Goal: Transaction & Acquisition: Book appointment/travel/reservation

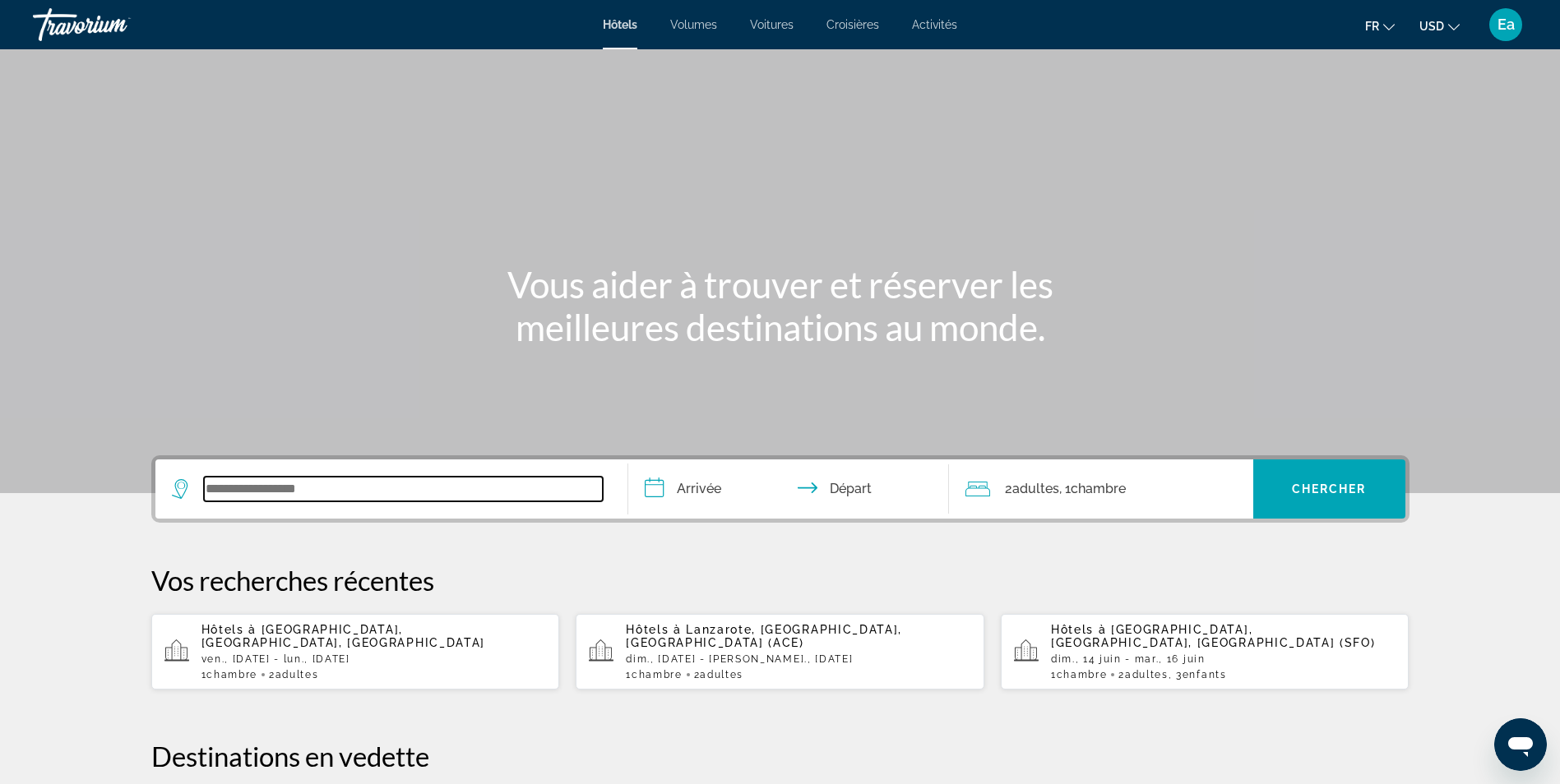
click at [364, 492] on input "Widget de recherche" at bounding box center [403, 489] width 399 height 24
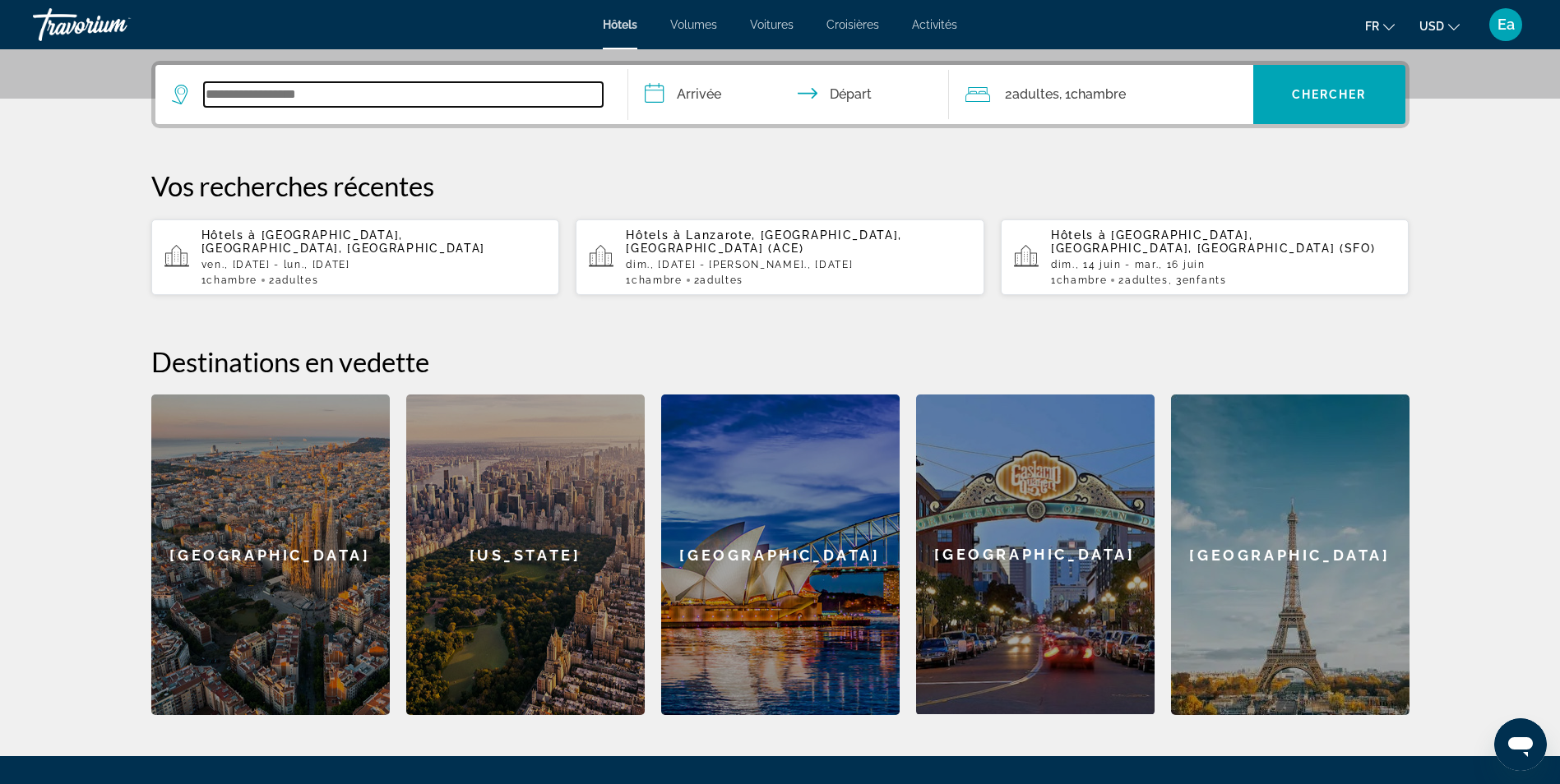
scroll to position [402, 0]
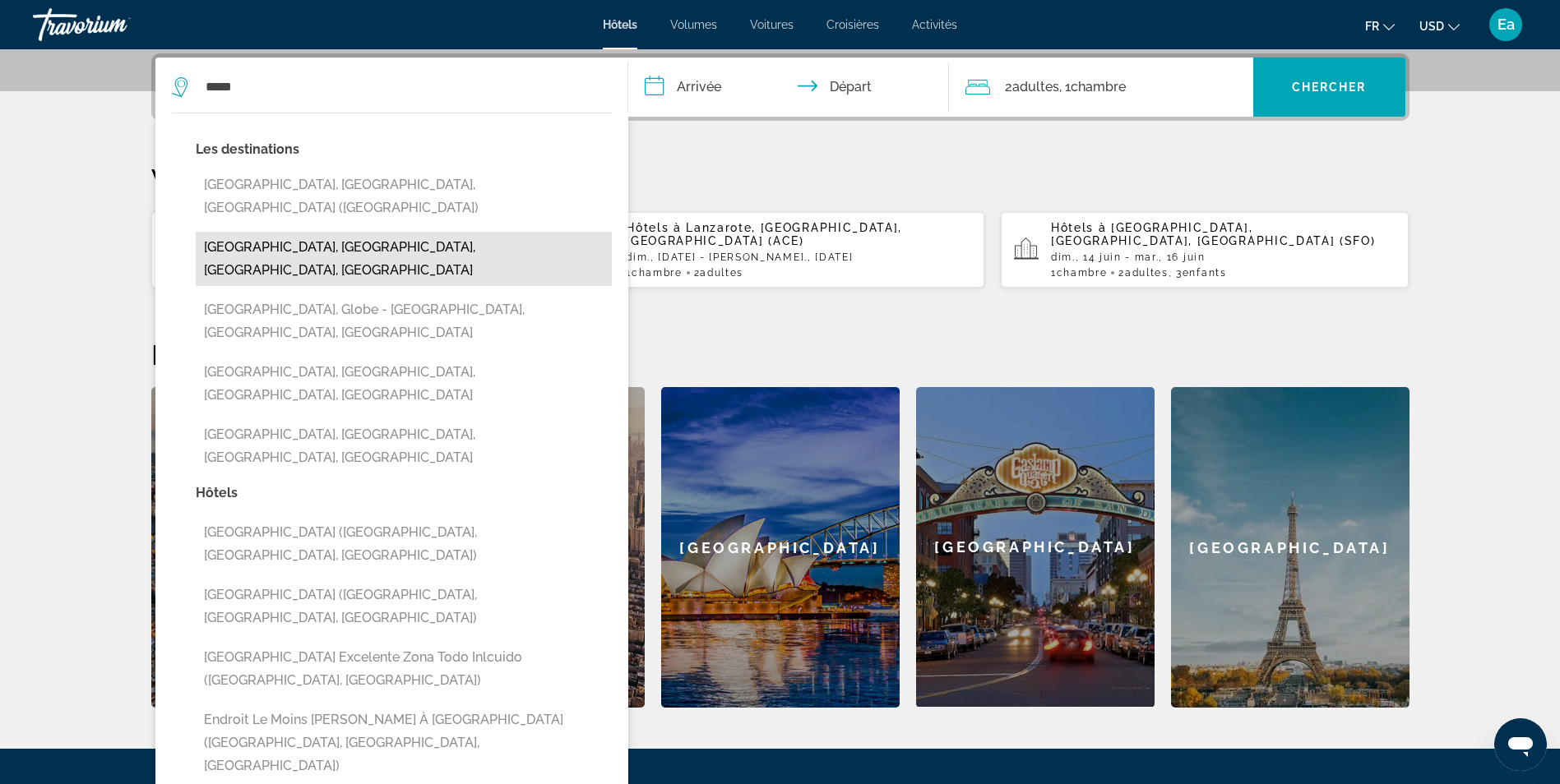
click at [286, 232] on button "[GEOGRAPHIC_DATA], [GEOGRAPHIC_DATA], [GEOGRAPHIC_DATA], [GEOGRAPHIC_DATA]" at bounding box center [404, 258] width 416 height 55
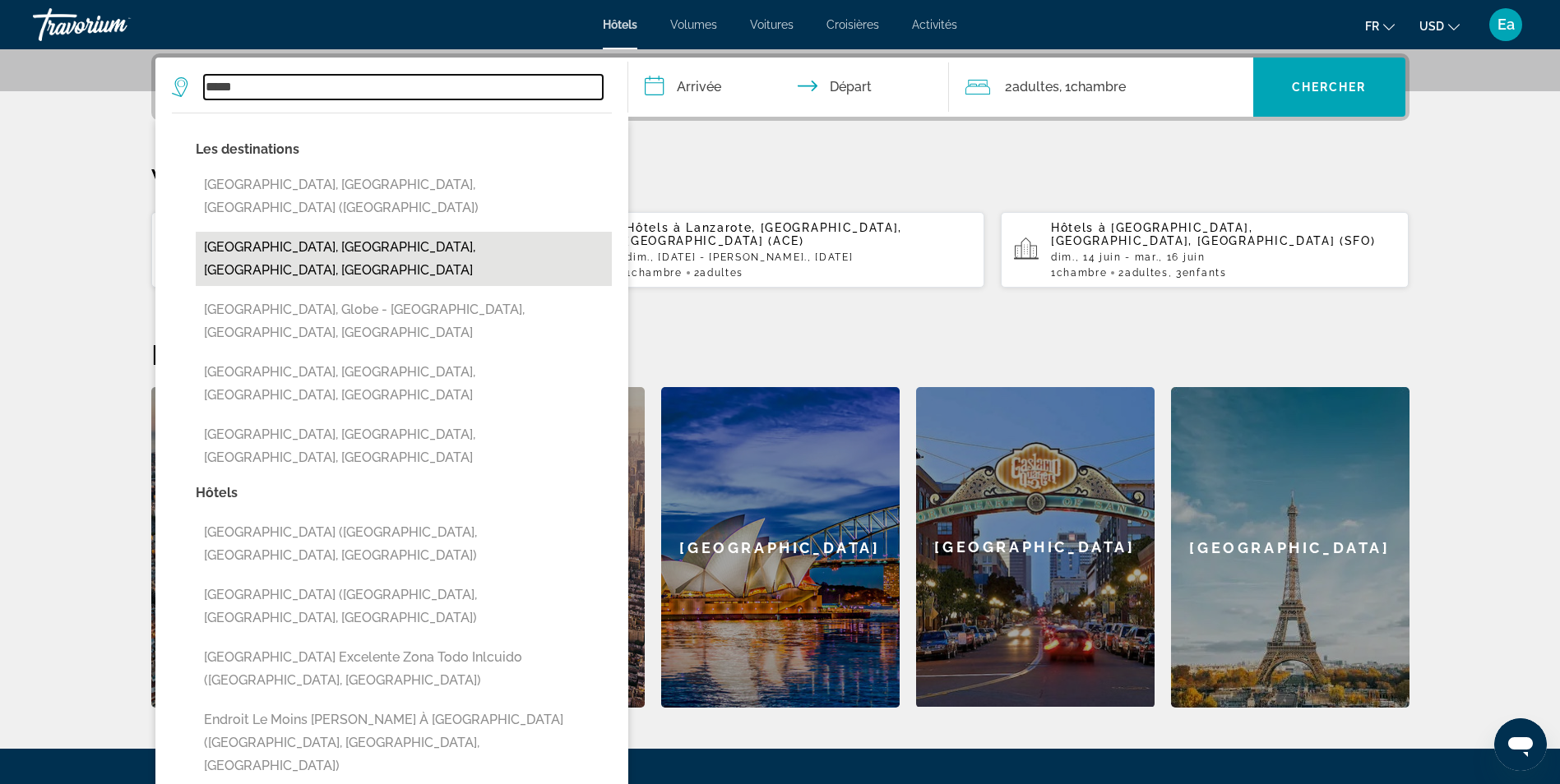
type input "**********"
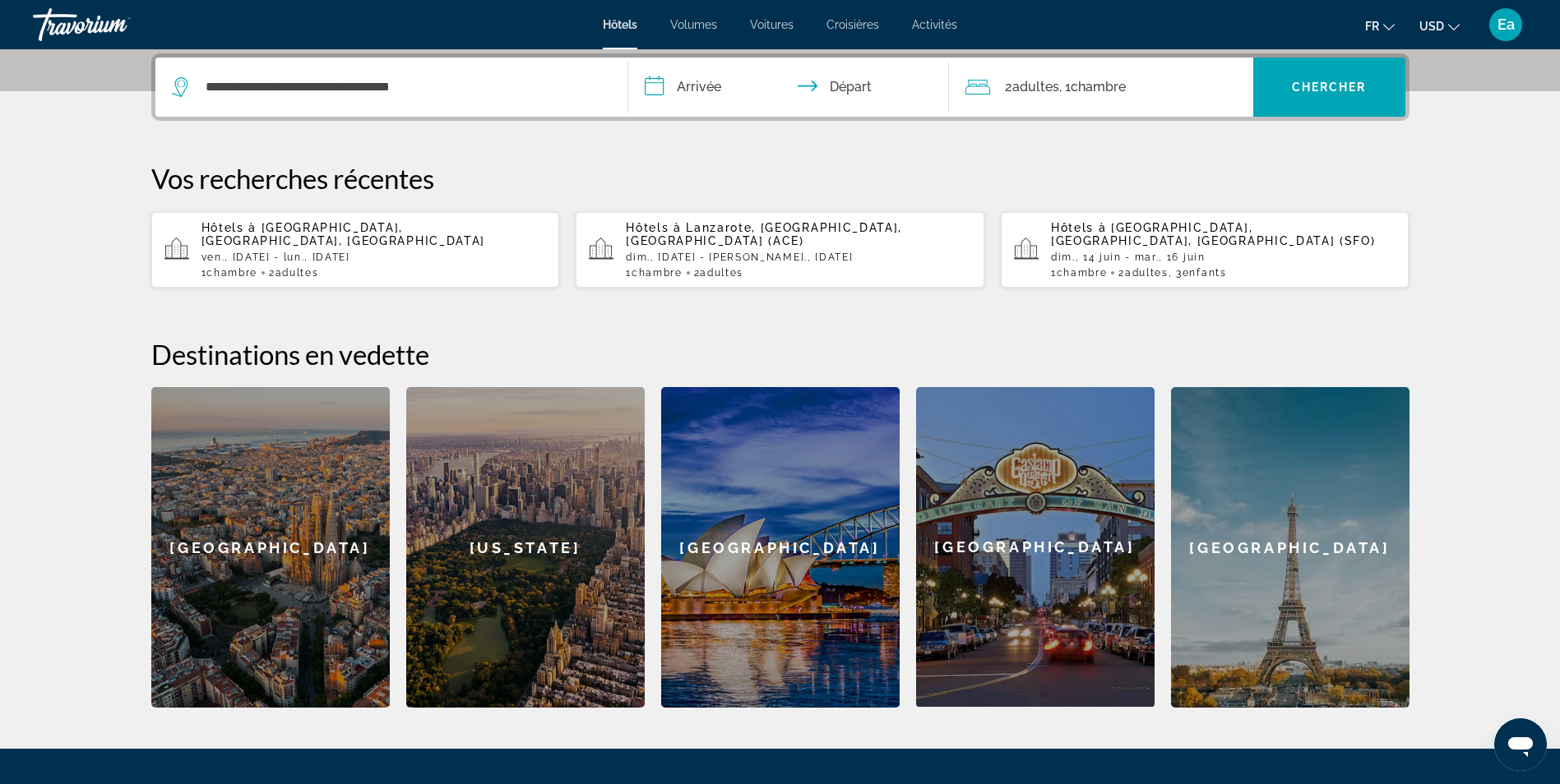
click at [664, 88] on input "**********" at bounding box center [791, 89] width 327 height 64
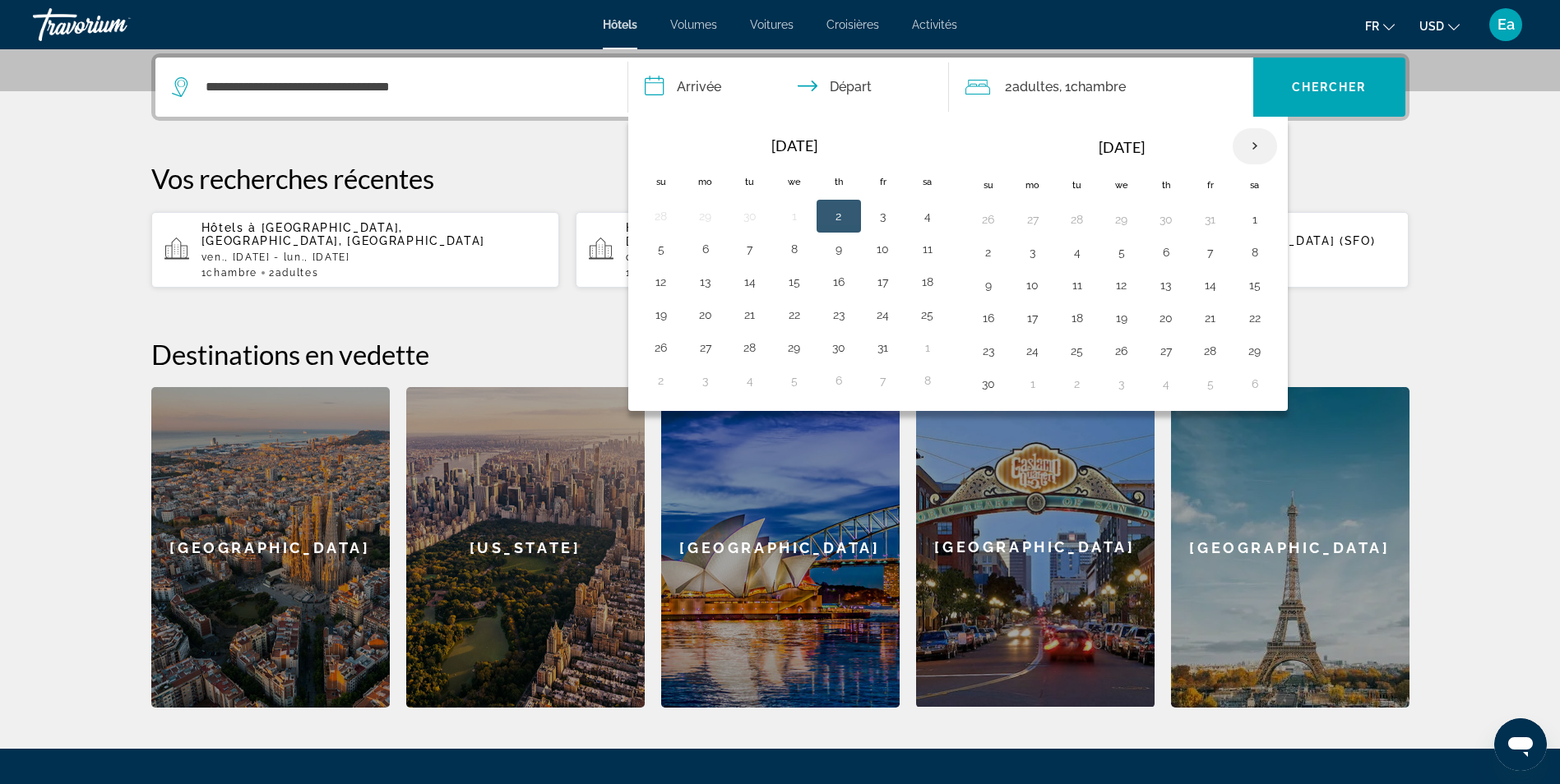
click at [1249, 144] on th "Next month" at bounding box center [1255, 147] width 44 height 36
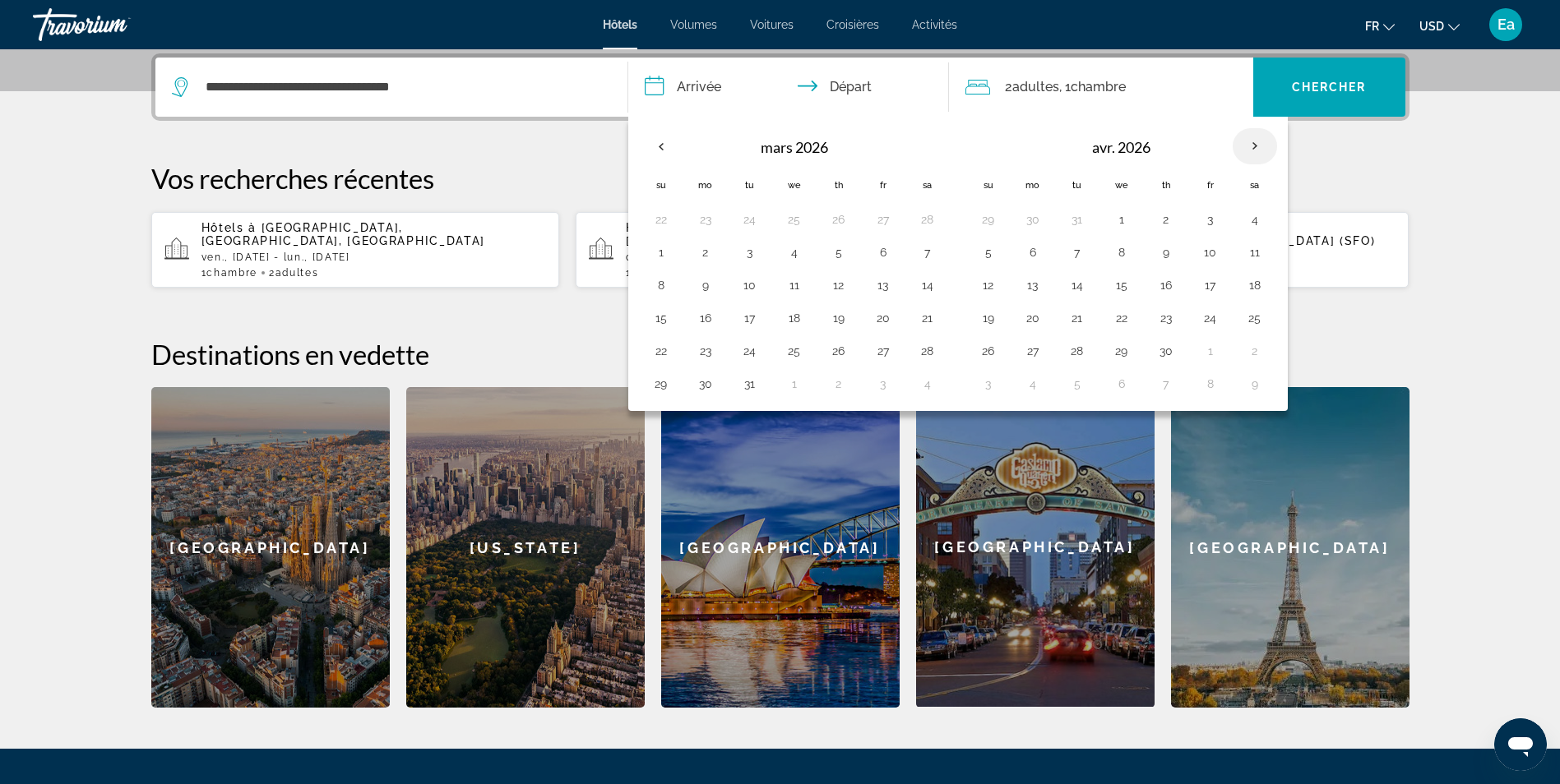
click at [1249, 144] on th "Next month" at bounding box center [1255, 147] width 44 height 36
click at [991, 252] on button "7" at bounding box center [988, 252] width 26 height 23
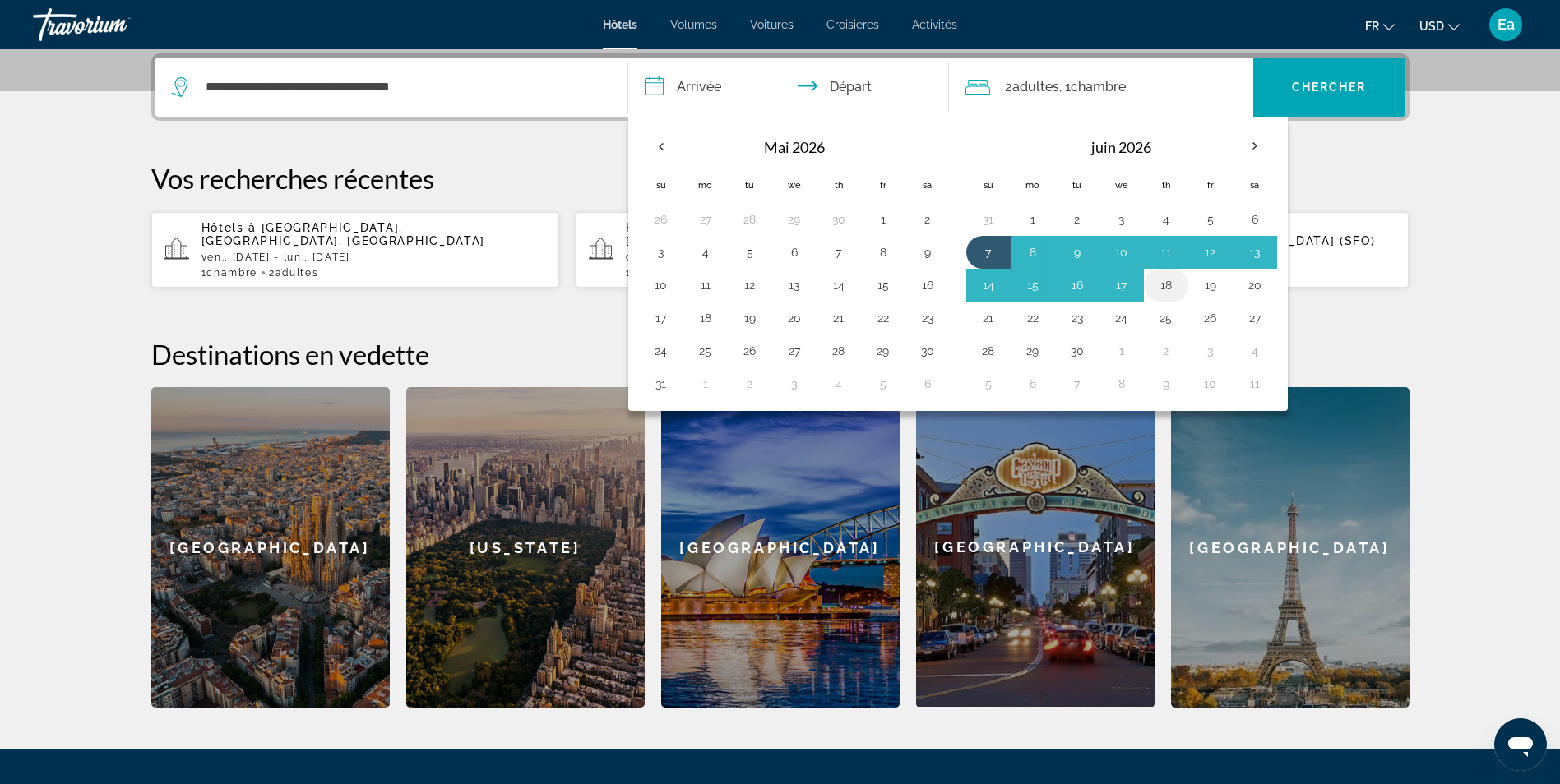
click at [1174, 284] on button "18" at bounding box center [1166, 285] width 26 height 23
type input "**********"
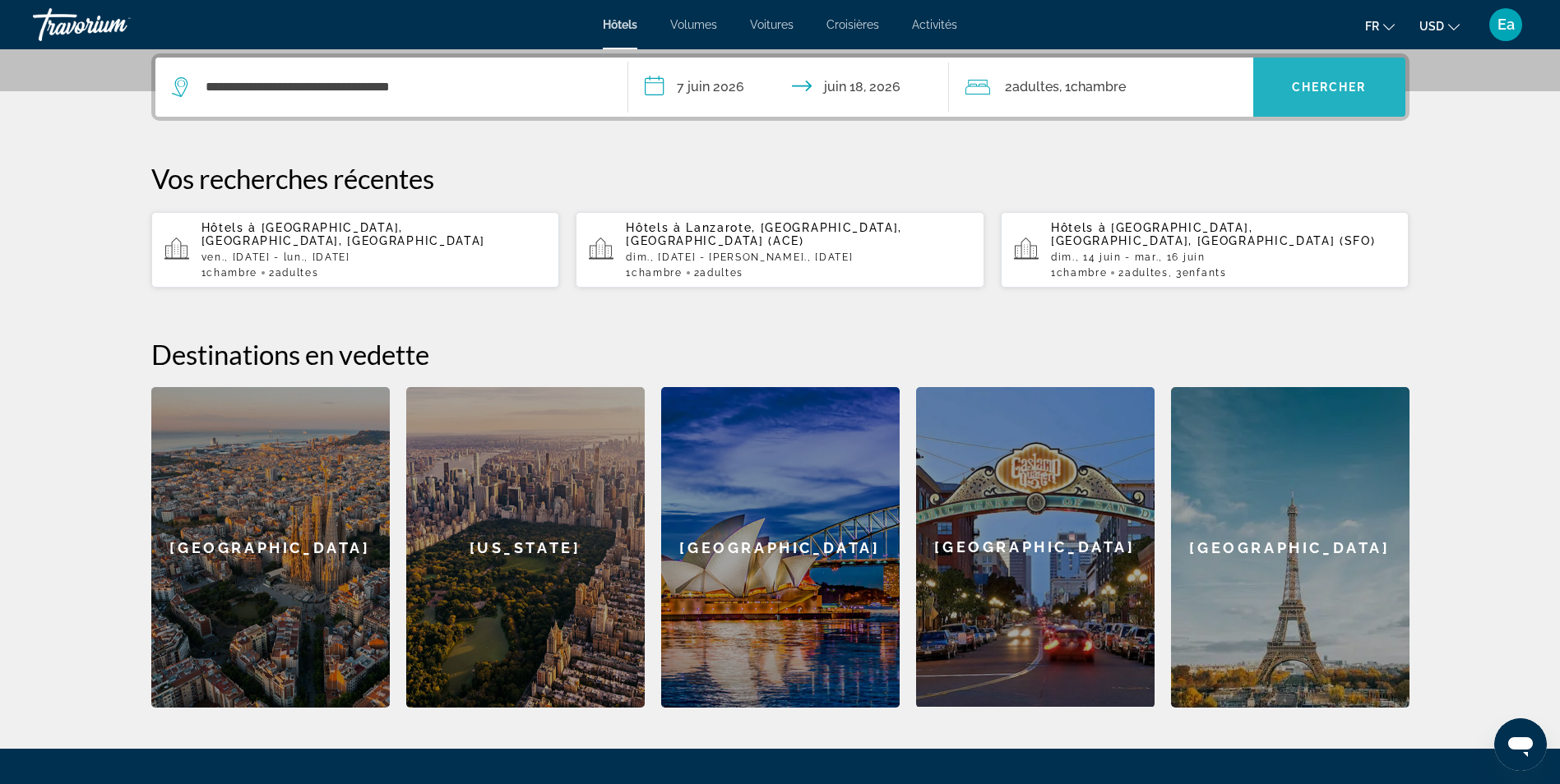
click at [1309, 87] on span "Chercher" at bounding box center [1329, 87] width 75 height 13
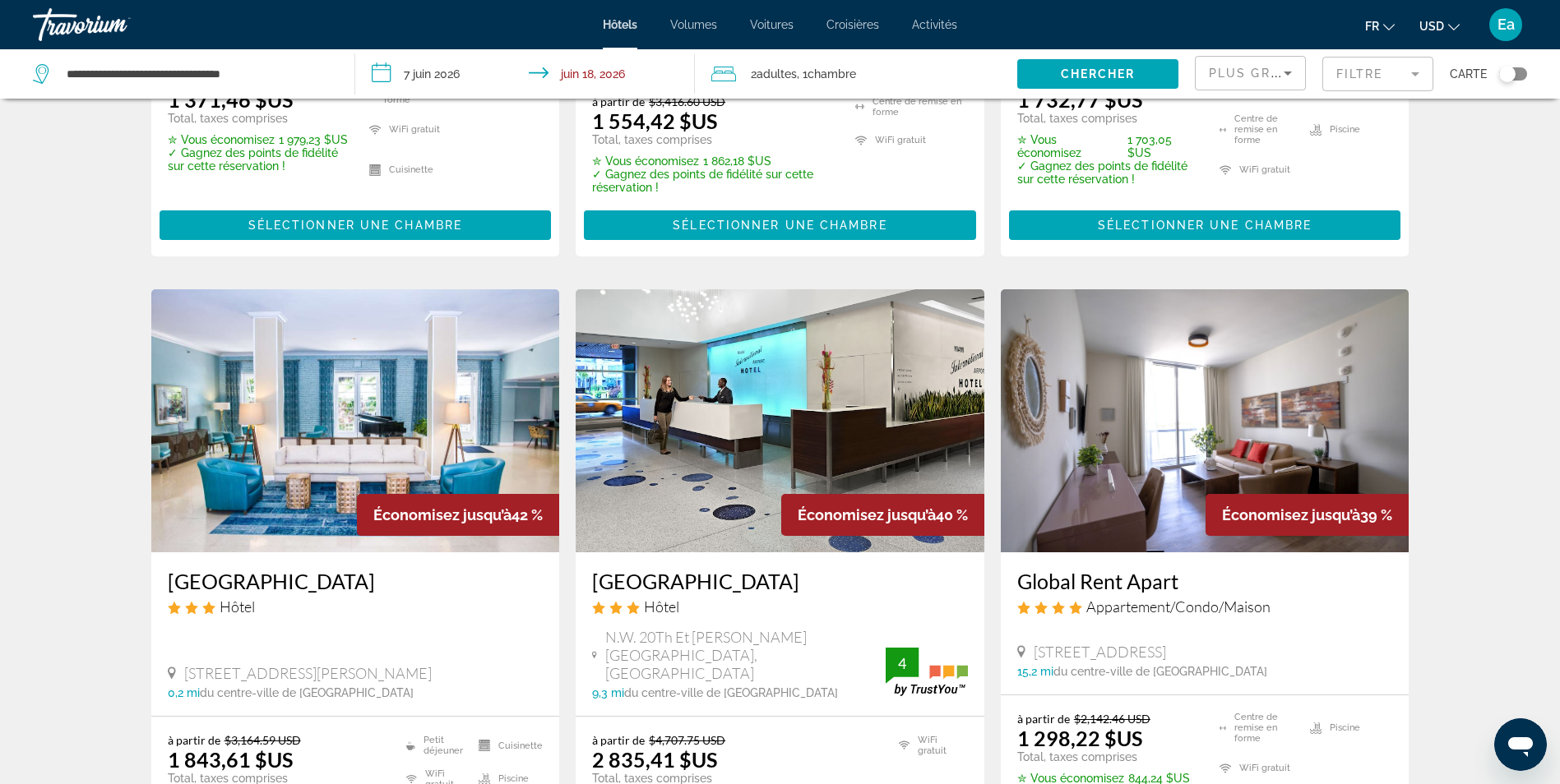
scroll to position [1644, 0]
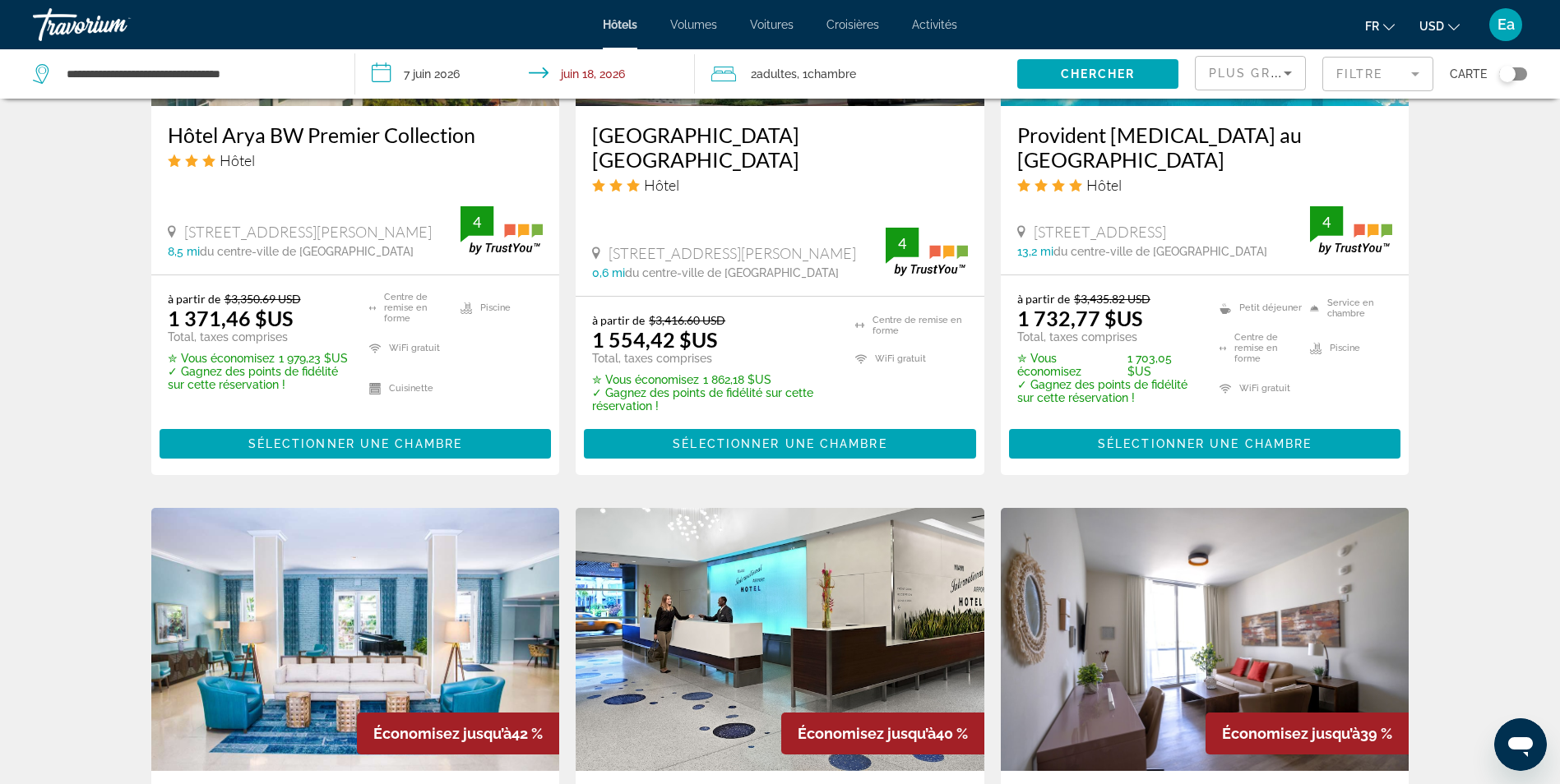
click at [1514, 79] on div "Basculer la carte" at bounding box center [1507, 74] width 16 height 16
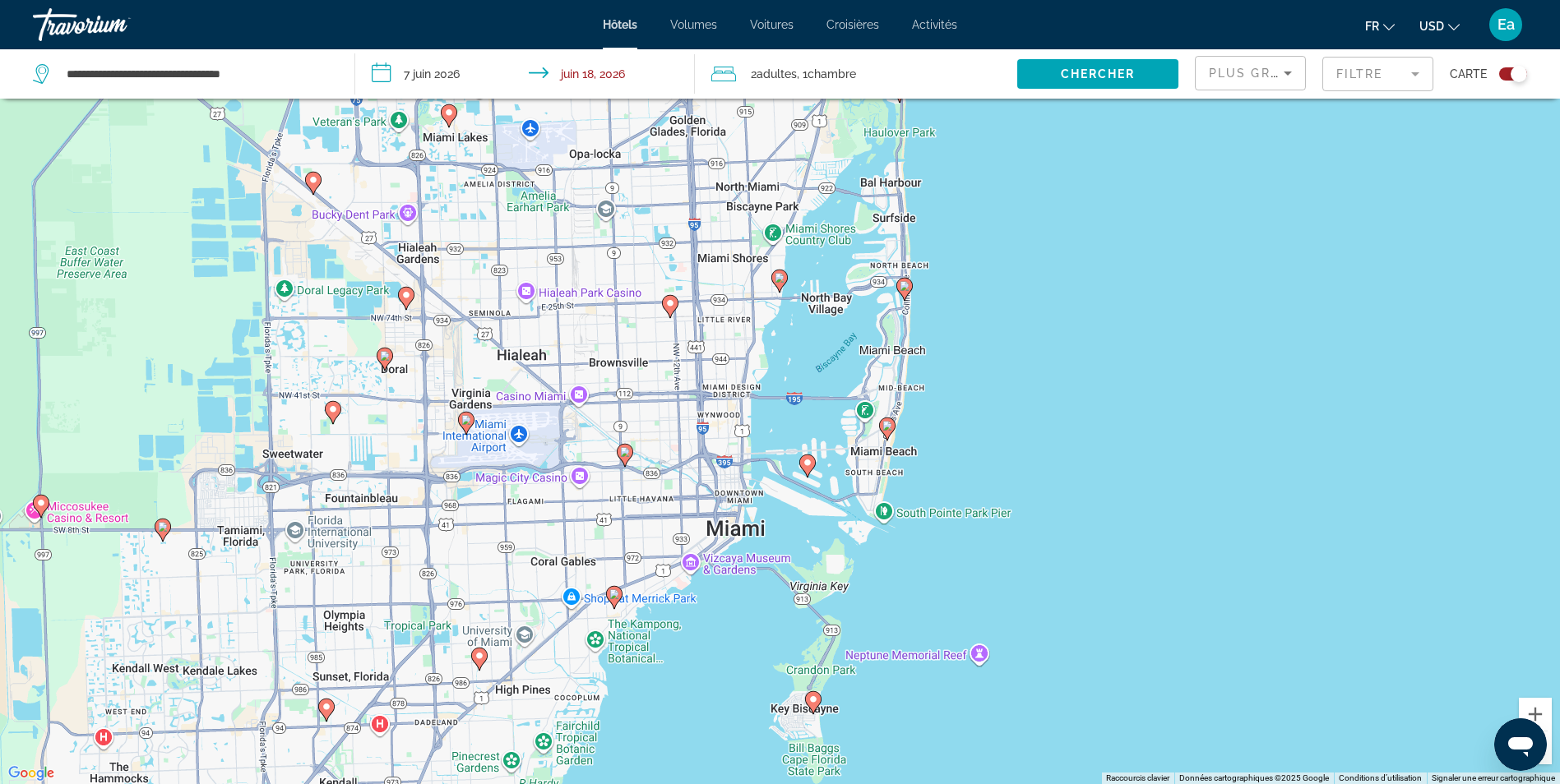
click at [903, 288] on image "Contenu principal" at bounding box center [904, 285] width 10 height 10
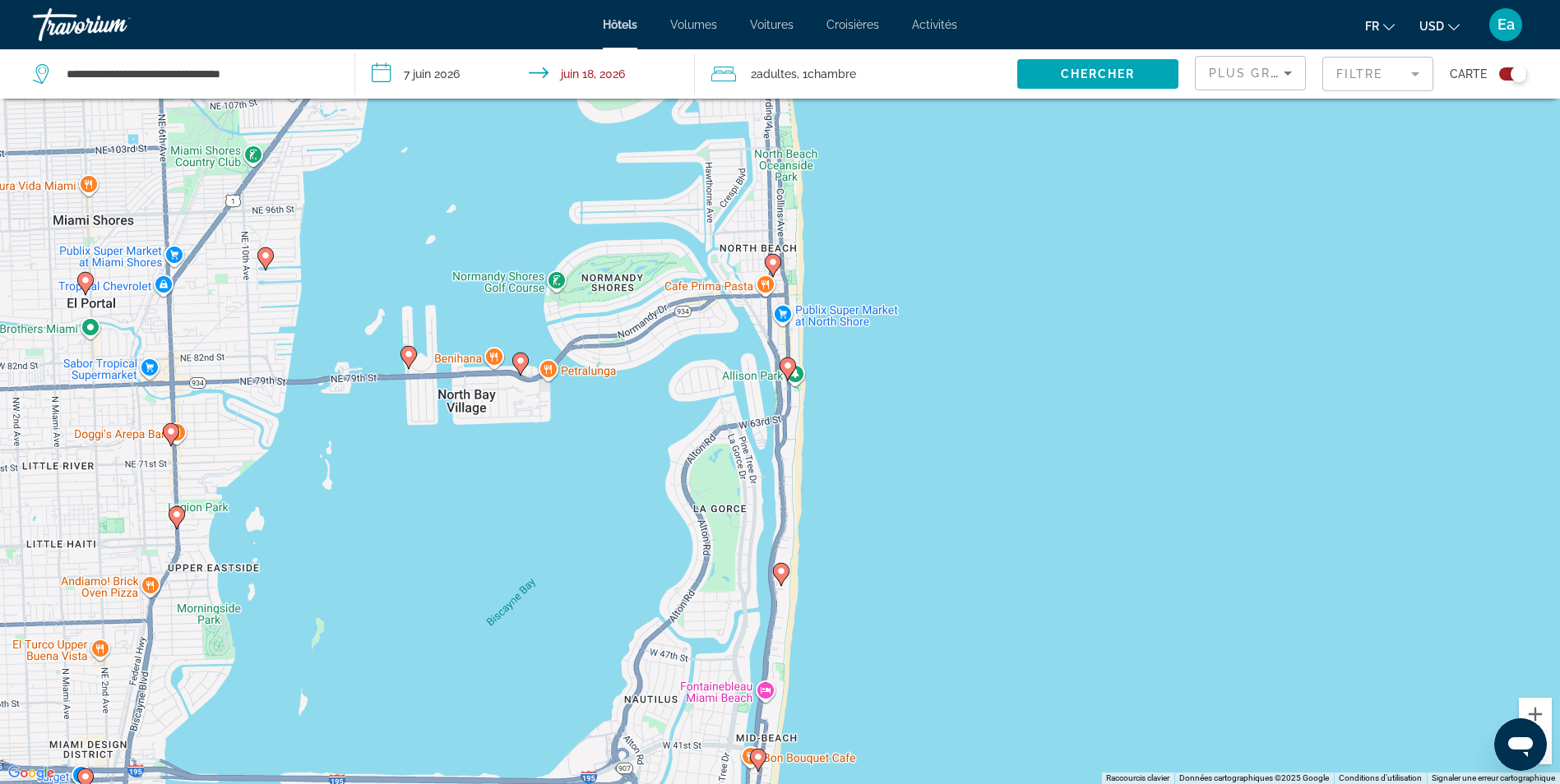
click at [787, 368] on image "Contenu principal" at bounding box center [788, 365] width 10 height 10
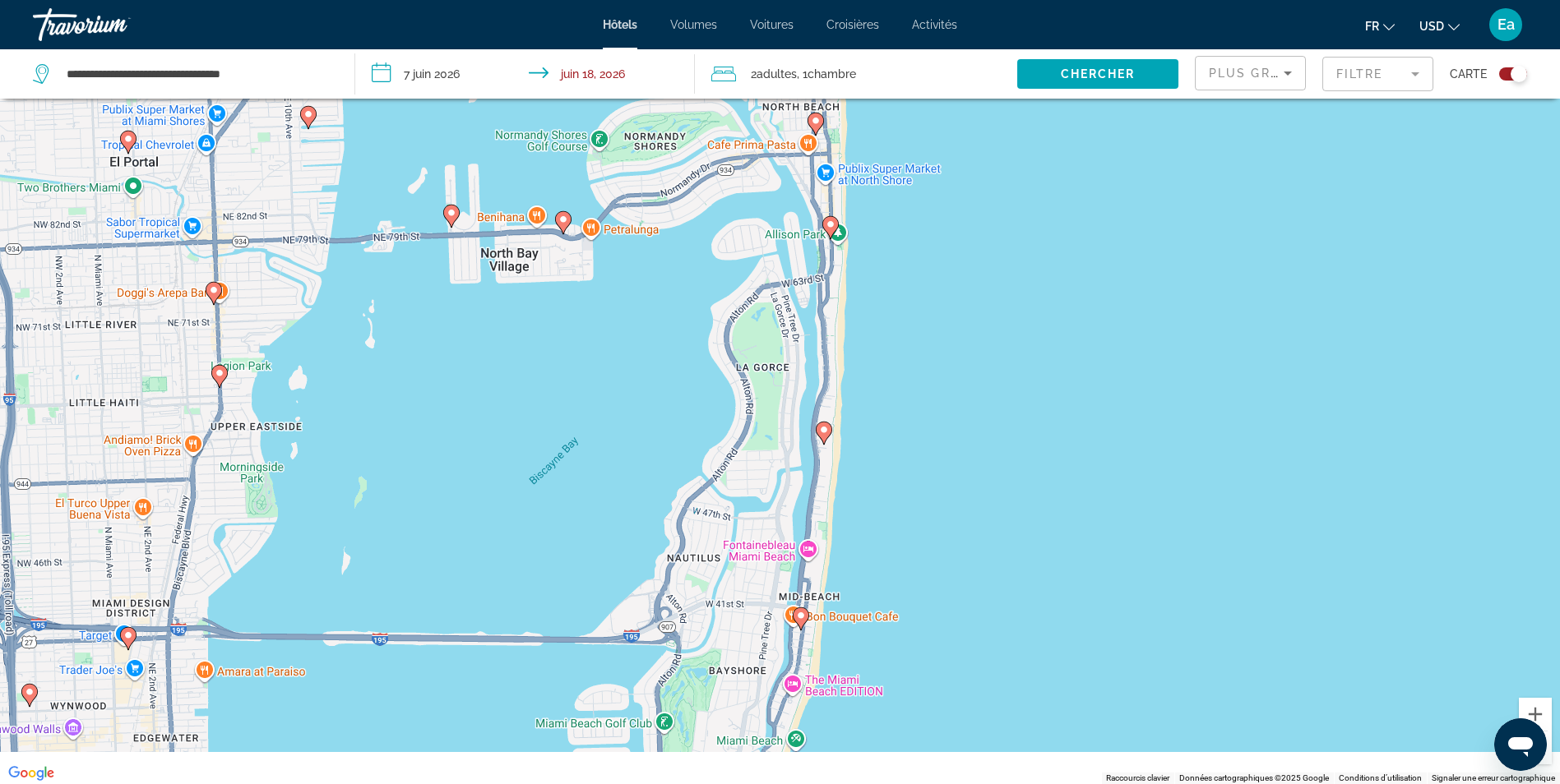
drag, startPoint x: 843, startPoint y: 704, endPoint x: 849, endPoint y: 482, distance: 222.1
click at [849, 482] on div "Pour naviguer, appuyez sur les touches fléchées. Pour activer le glissement ave…" at bounding box center [780, 392] width 1560 height 784
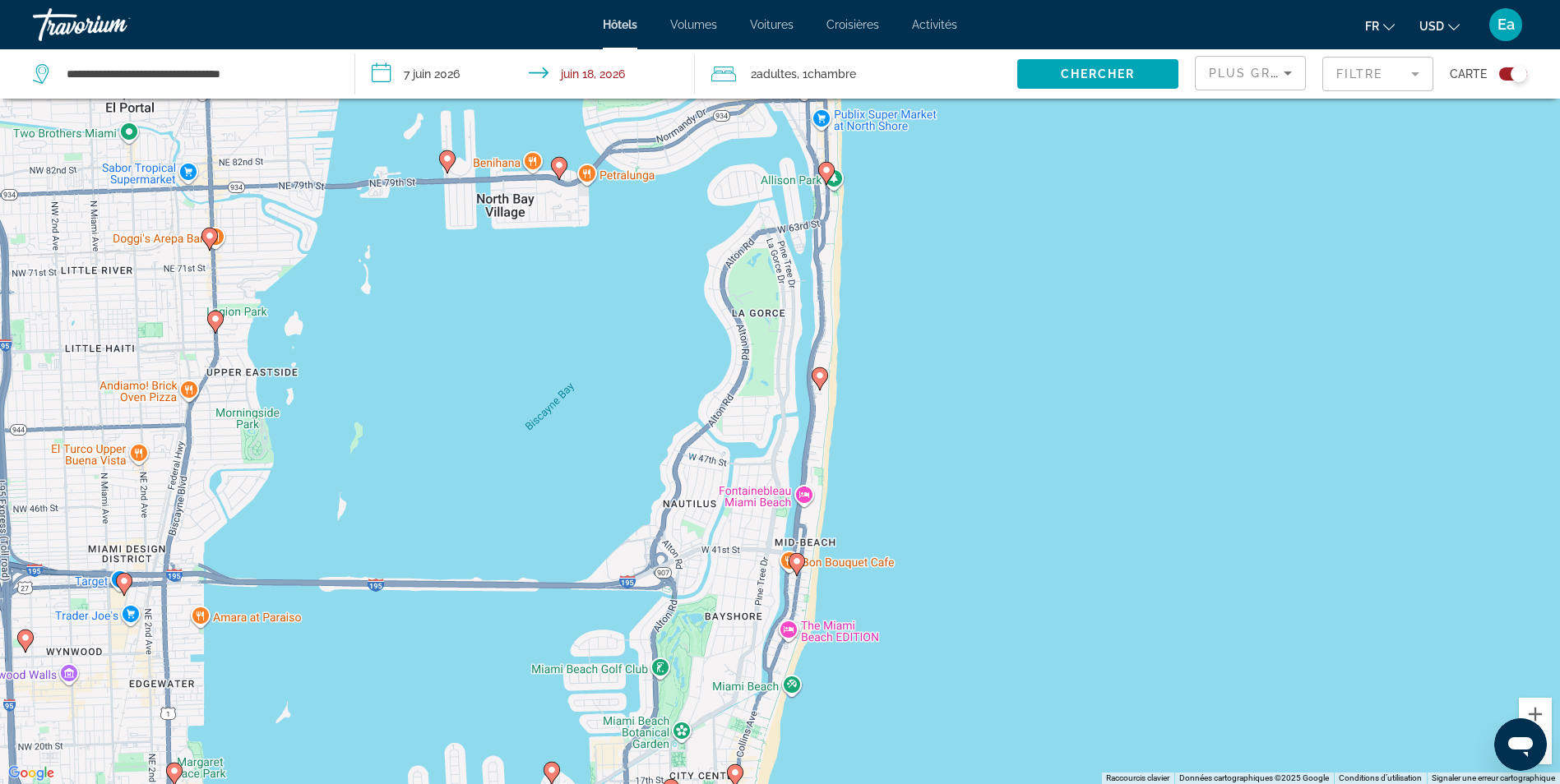
click at [784, 632] on div "Pour naviguer, appuyez sur les touches fléchées. Pour activer le glissement ave…" at bounding box center [780, 392] width 1560 height 784
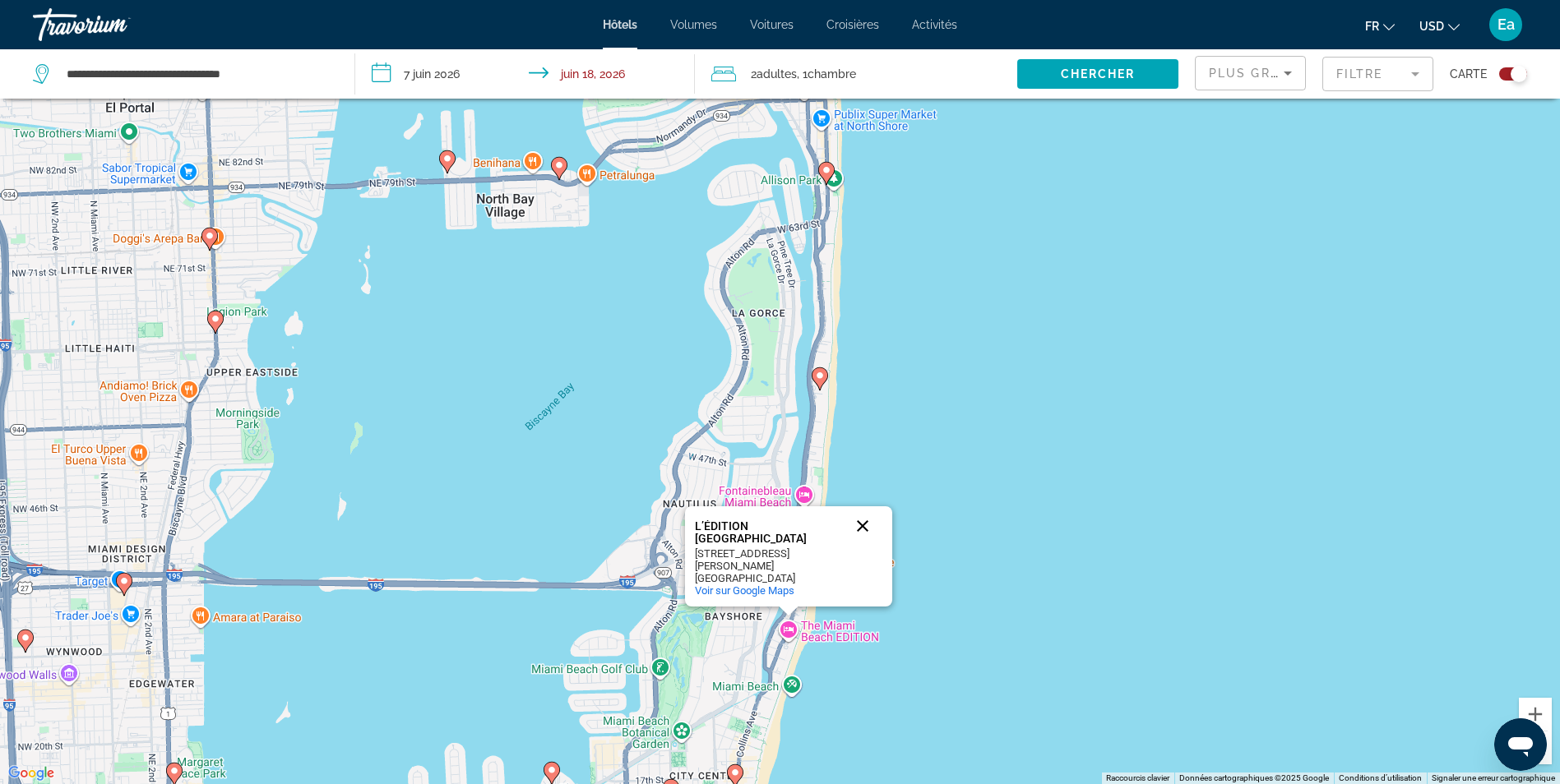
click at [863, 541] on button "Fermer" at bounding box center [863, 526] width 40 height 40
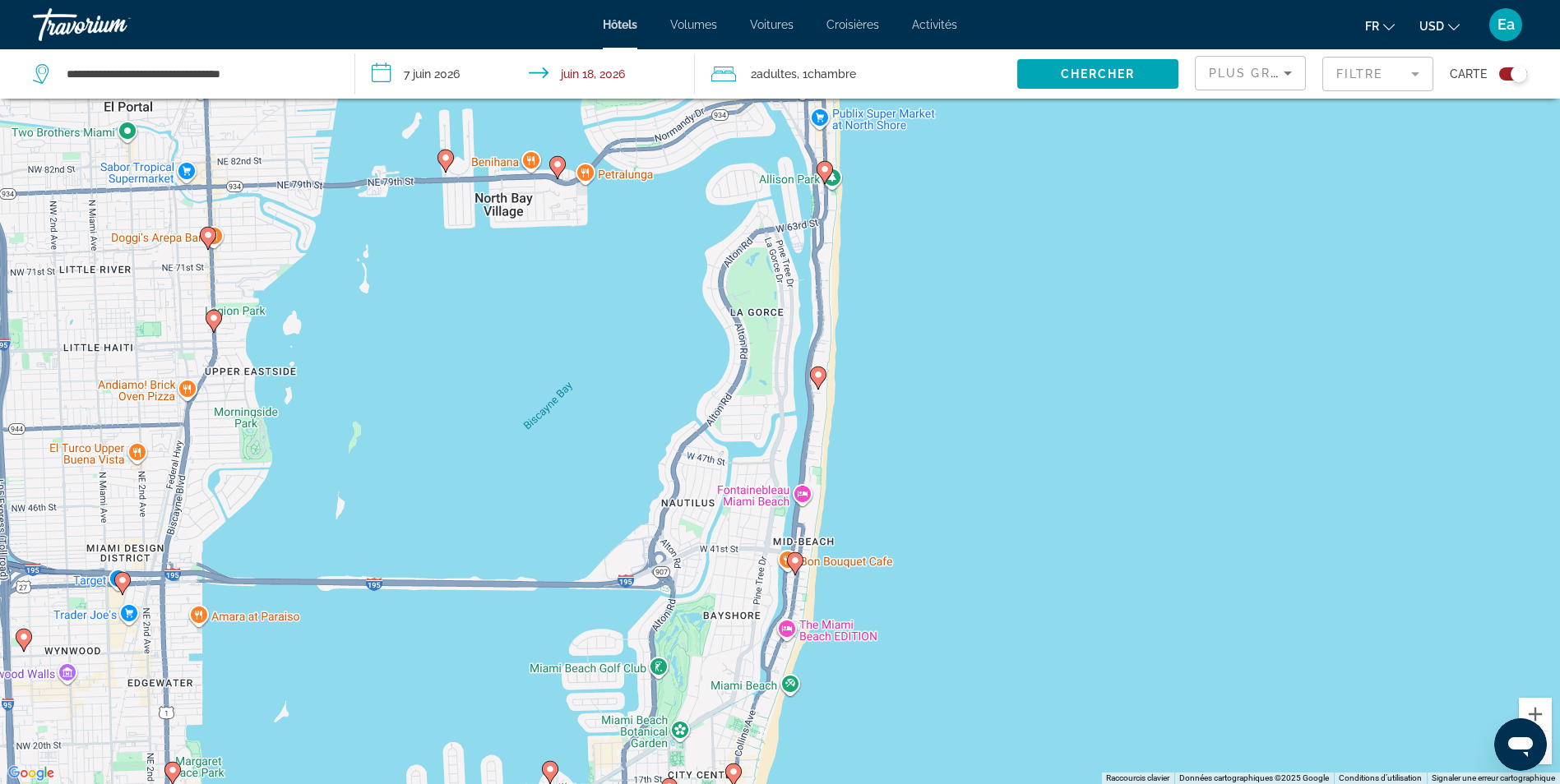
click at [818, 375] on image "Contenu principal" at bounding box center [818, 375] width 10 height 10
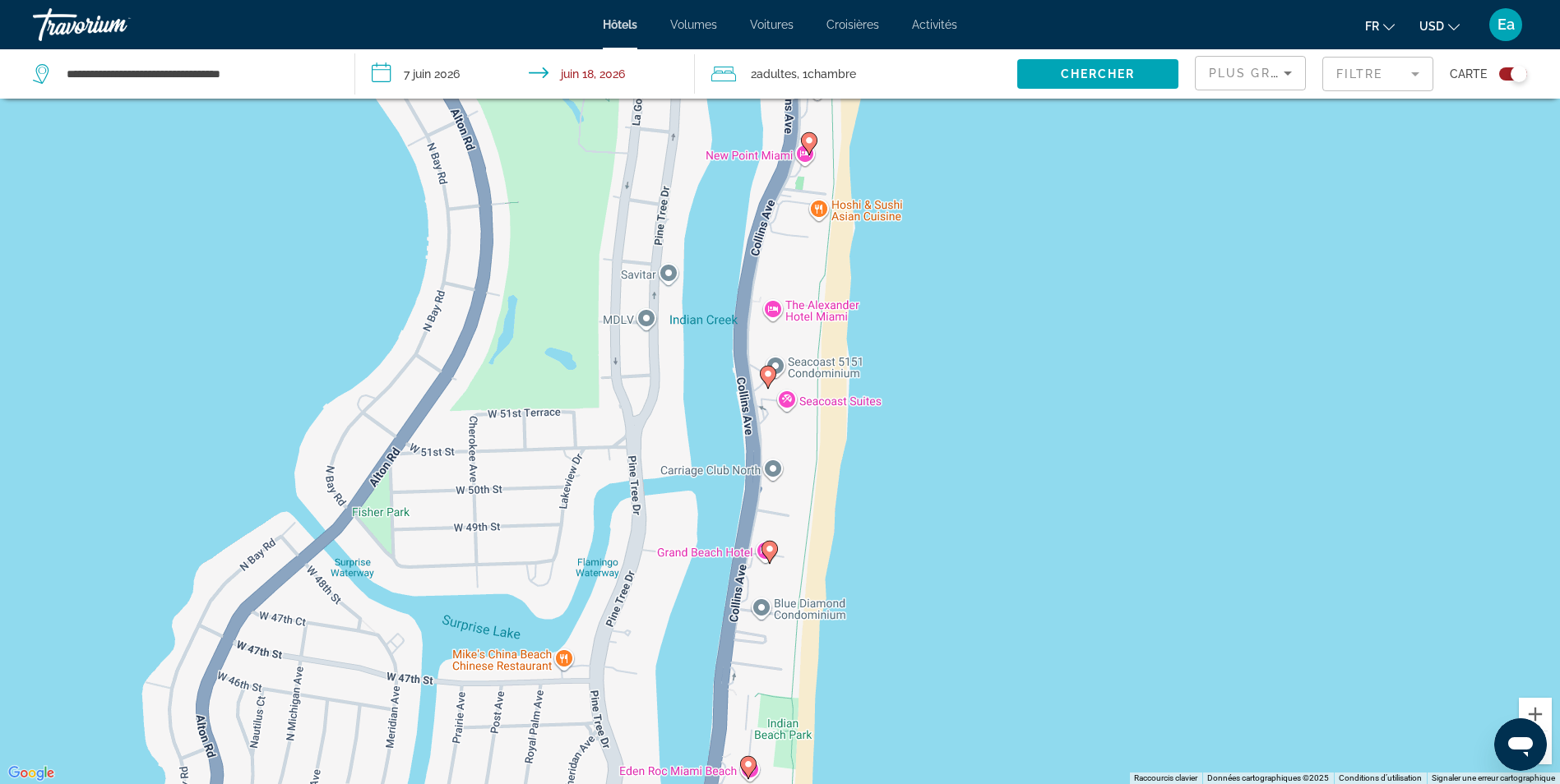
click at [850, 400] on div "Pour naviguer, appuyez sur les touches fléchées. Pour activer le glissement ave…" at bounding box center [780, 392] width 1560 height 784
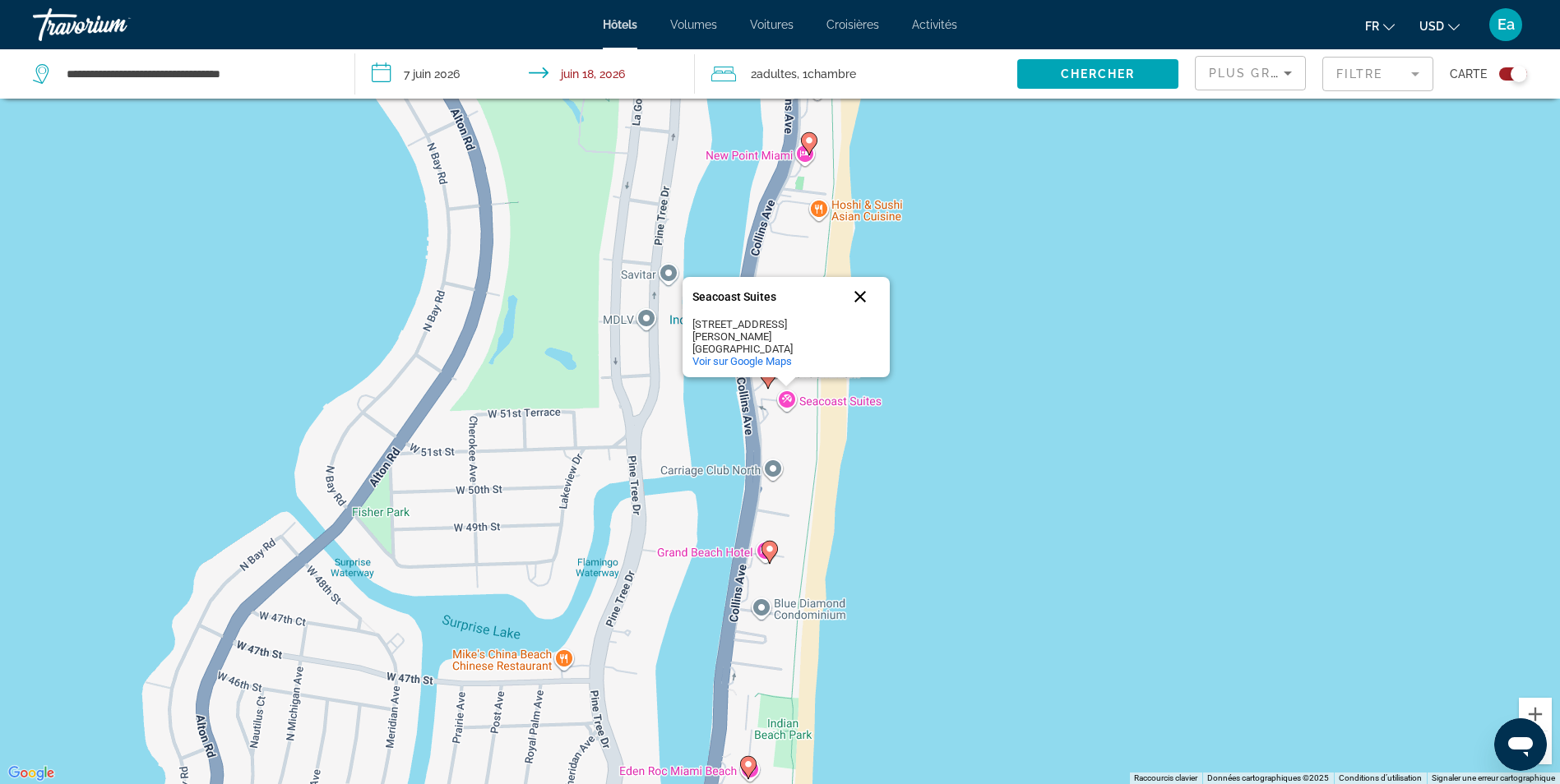
click at [857, 309] on button "Fermer" at bounding box center [861, 297] width 40 height 40
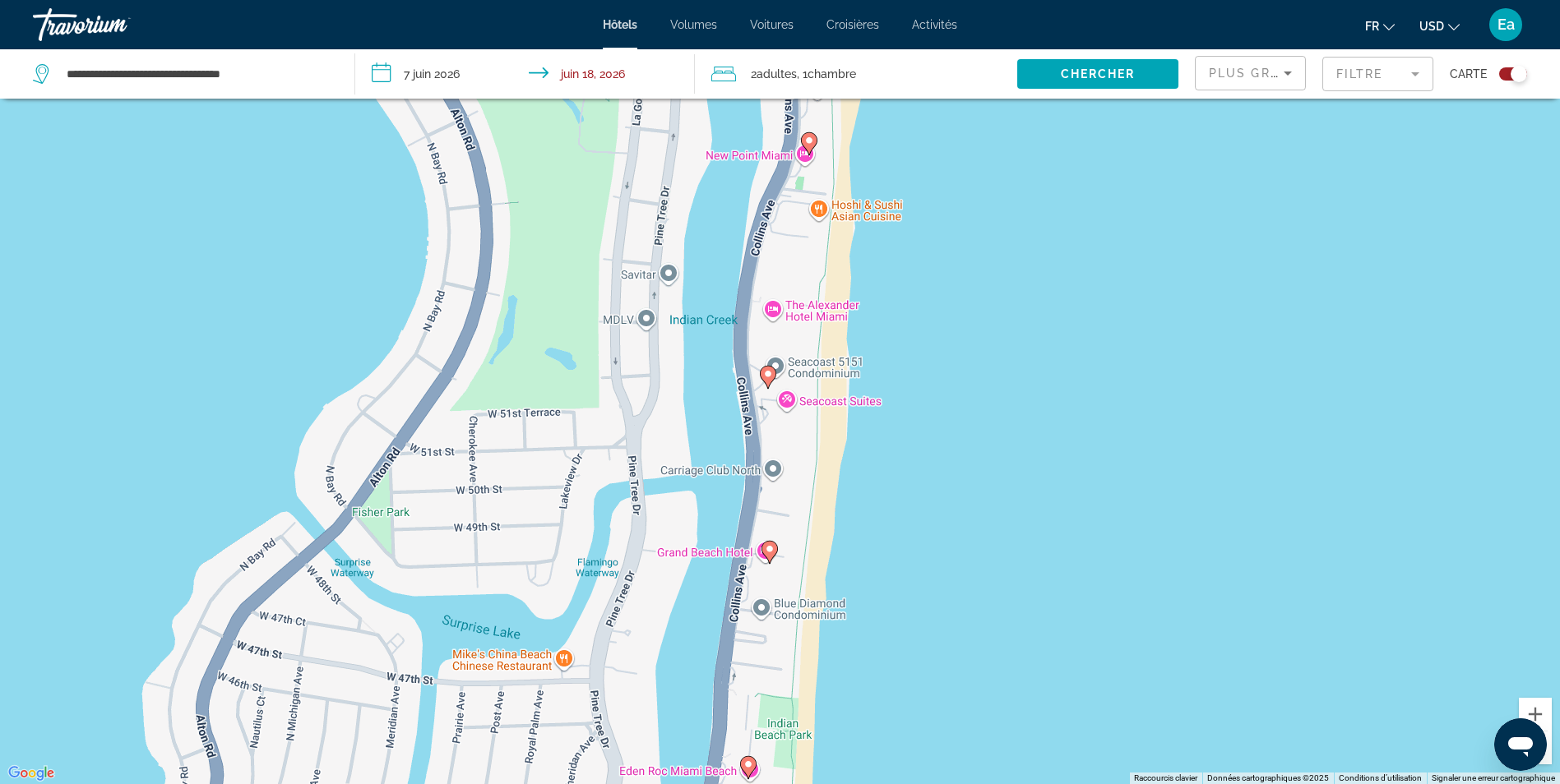
click at [1495, 69] on button "Basculer la carte" at bounding box center [1507, 74] width 40 height 15
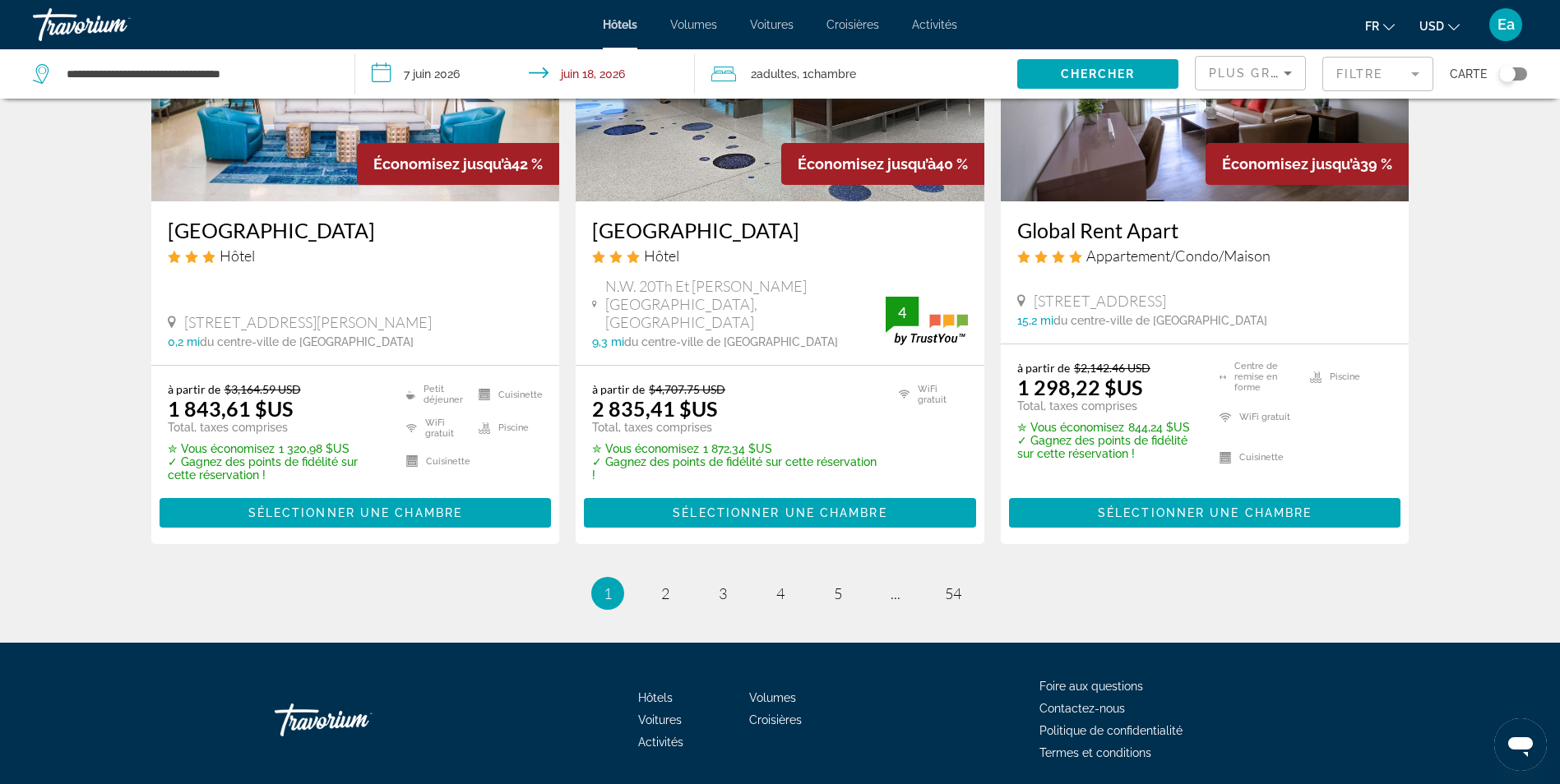
scroll to position [2235, 0]
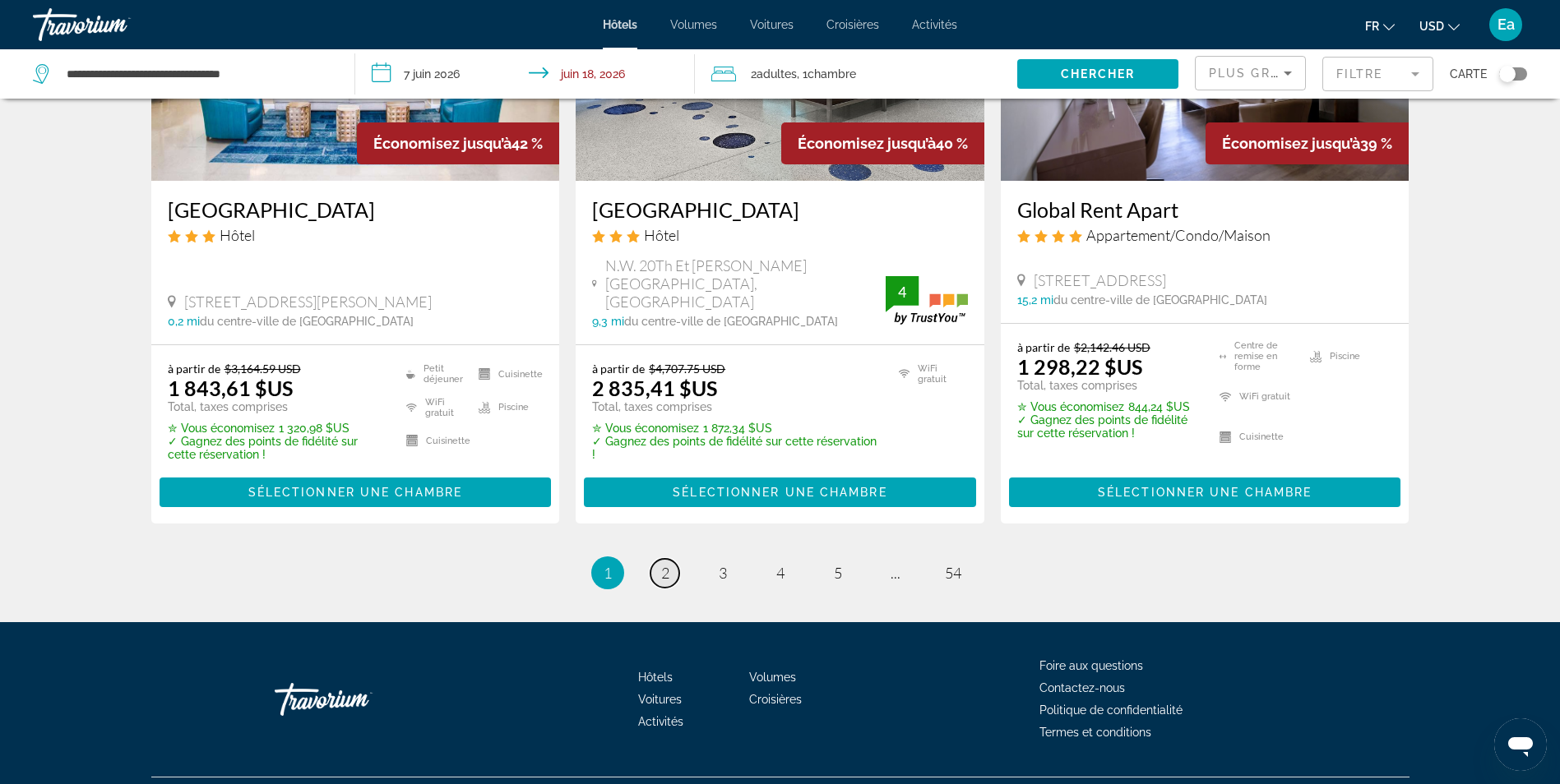
click at [665, 564] on span "2" at bounding box center [665, 572] width 8 height 18
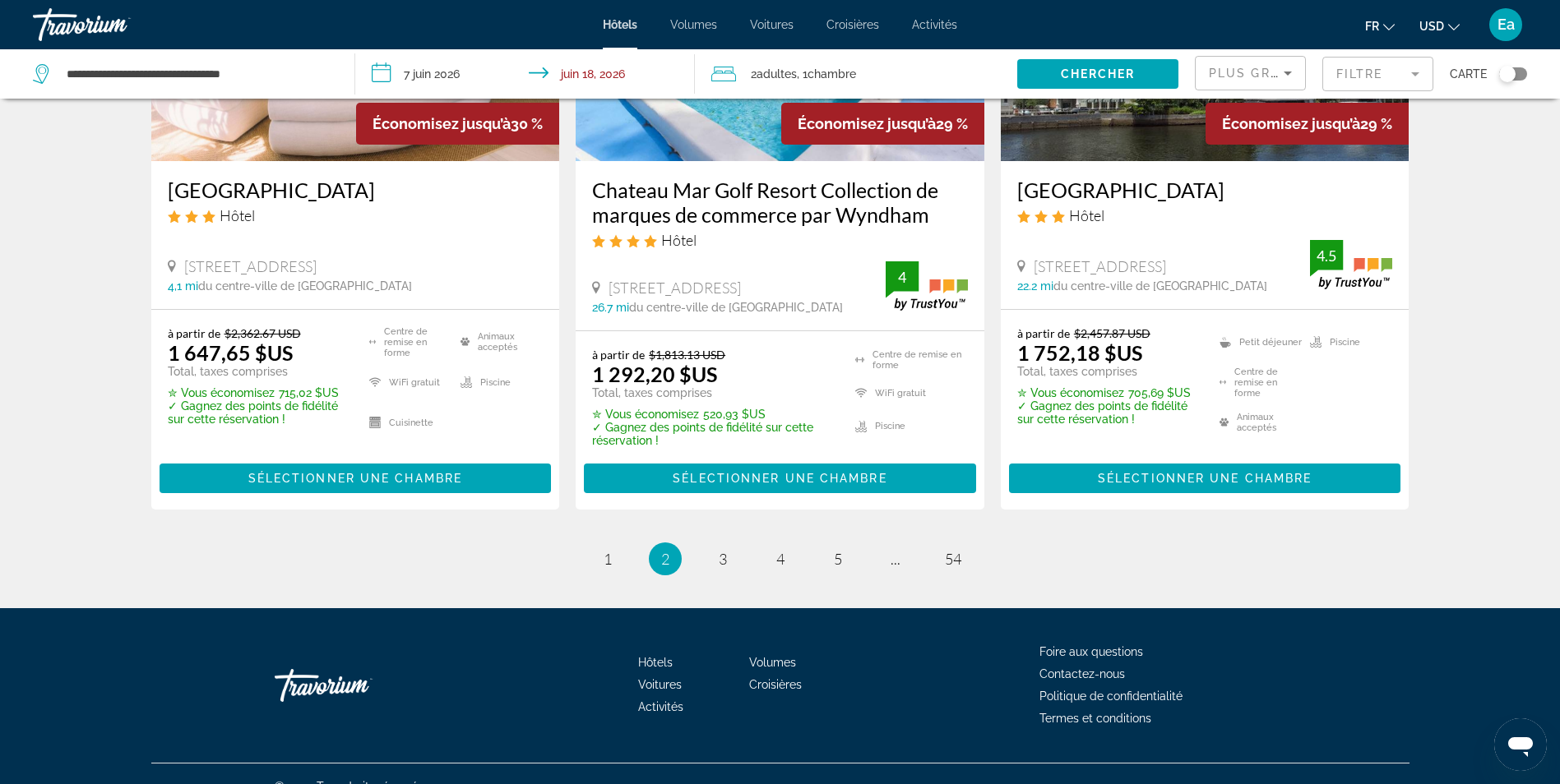
scroll to position [2256, 0]
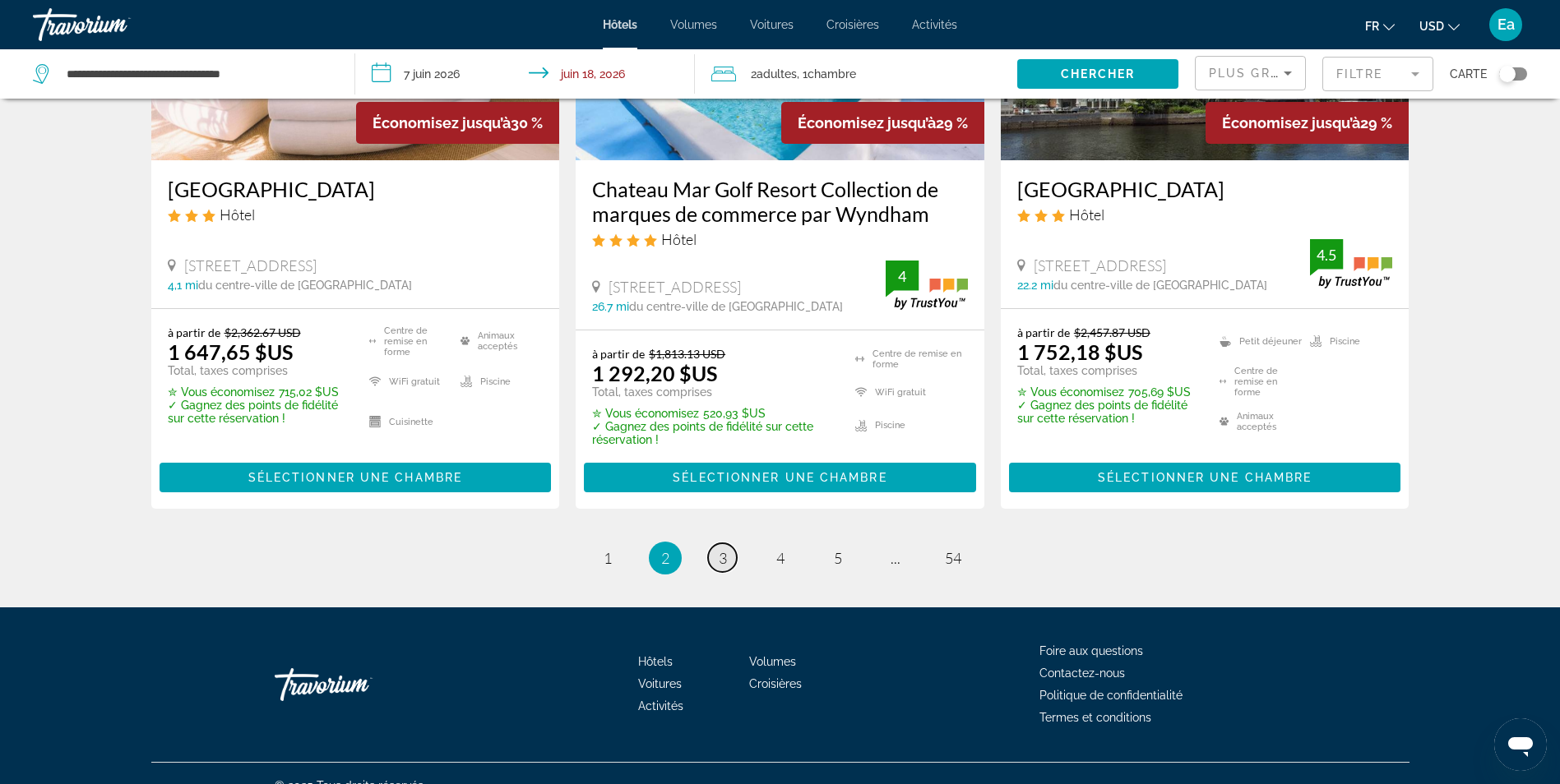
click at [728, 544] on link "page 3" at bounding box center [722, 558] width 29 height 29
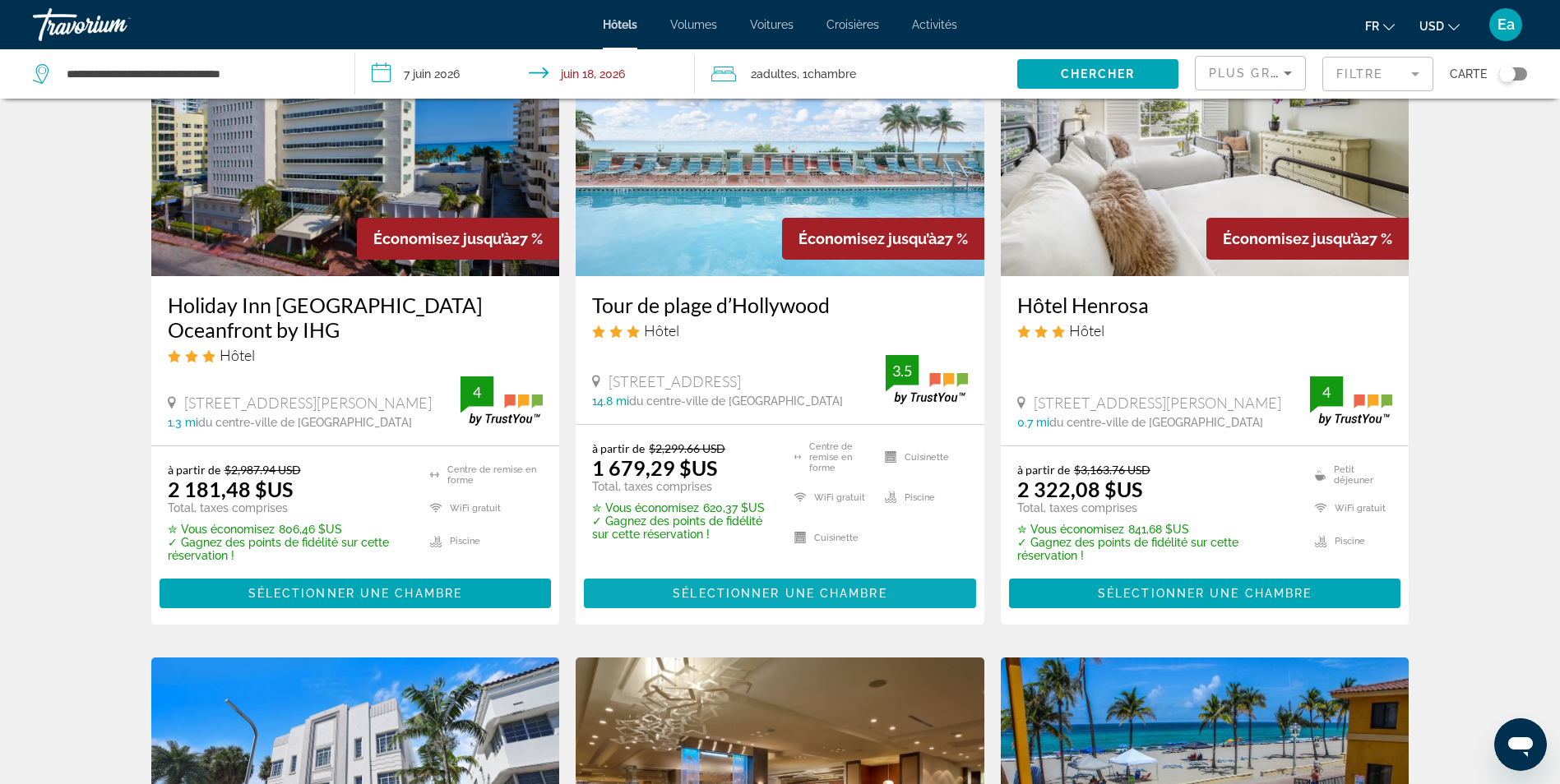
scroll to position [822, 0]
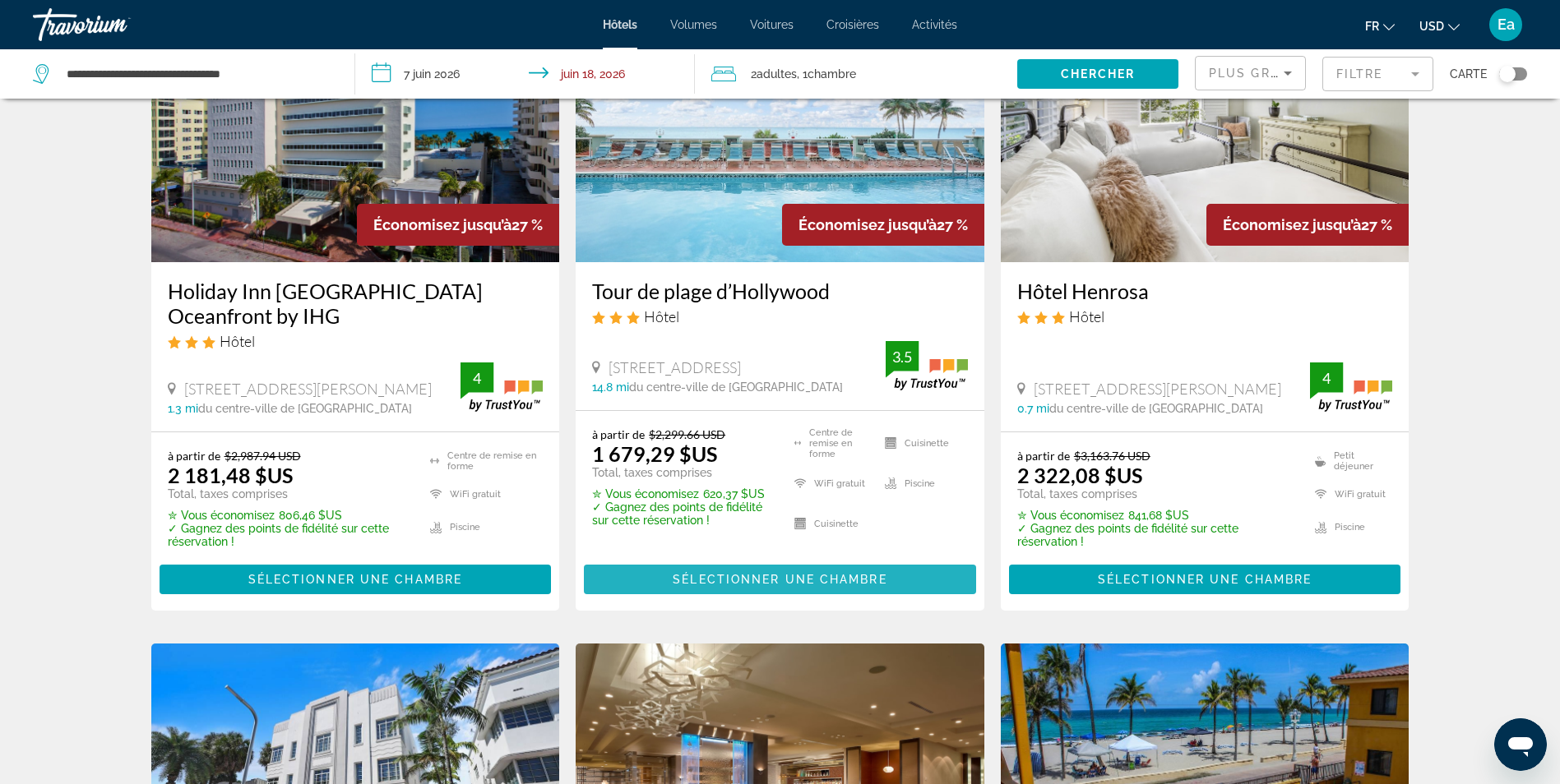
click at [773, 576] on span "Sélectionner une chambre" at bounding box center [780, 579] width 213 height 13
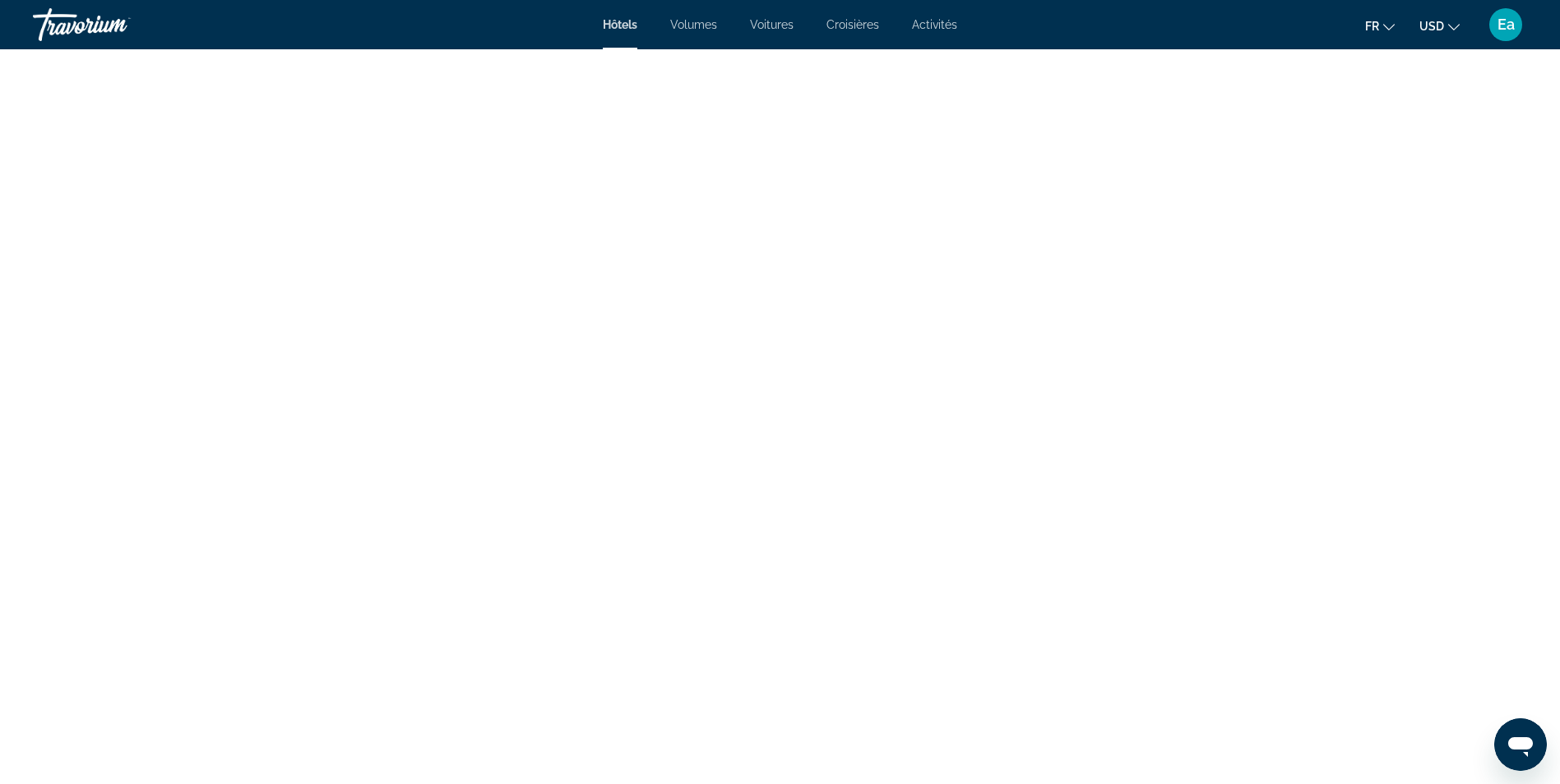
scroll to position [4726, 0]
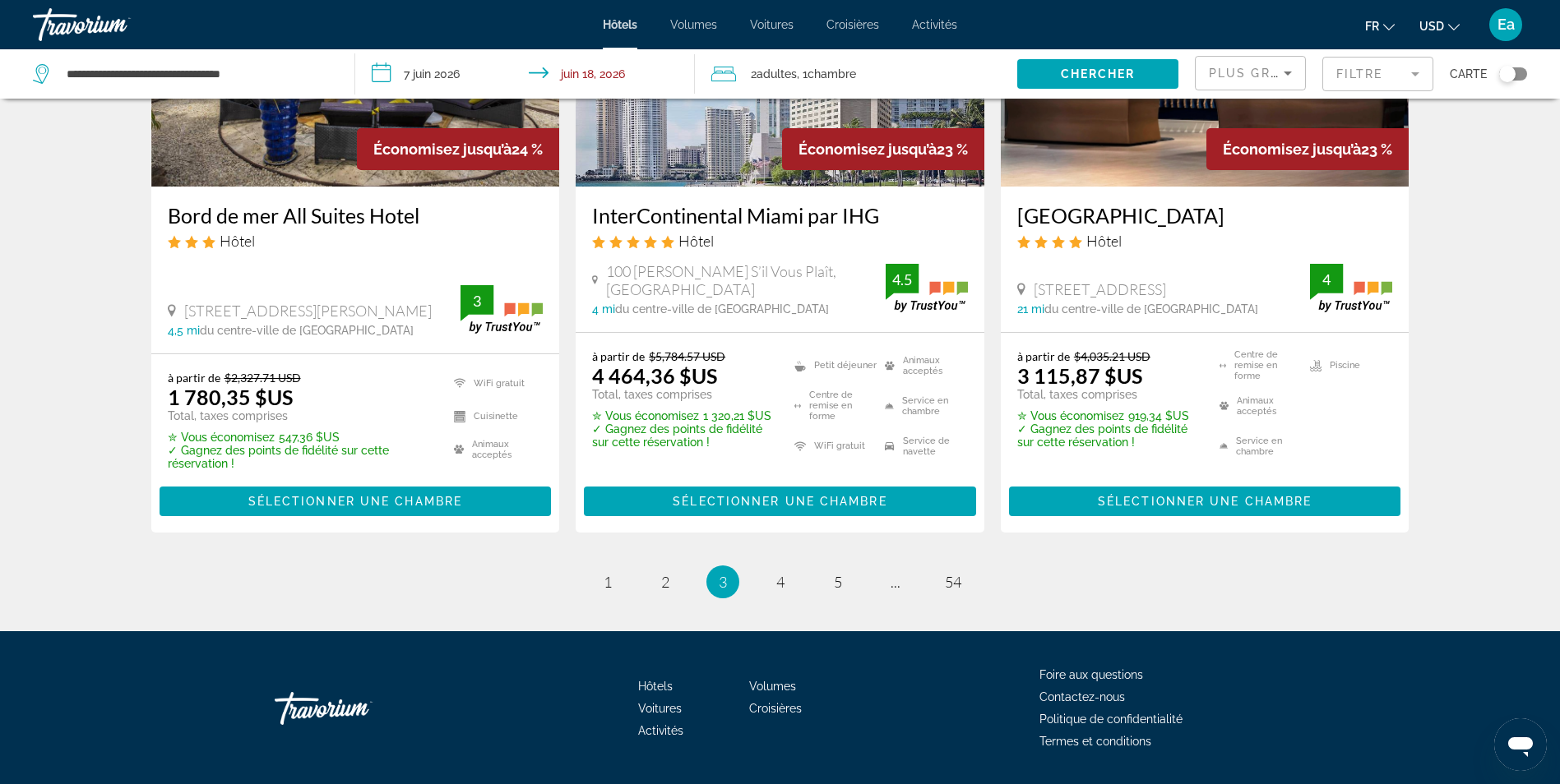
scroll to position [2220, 0]
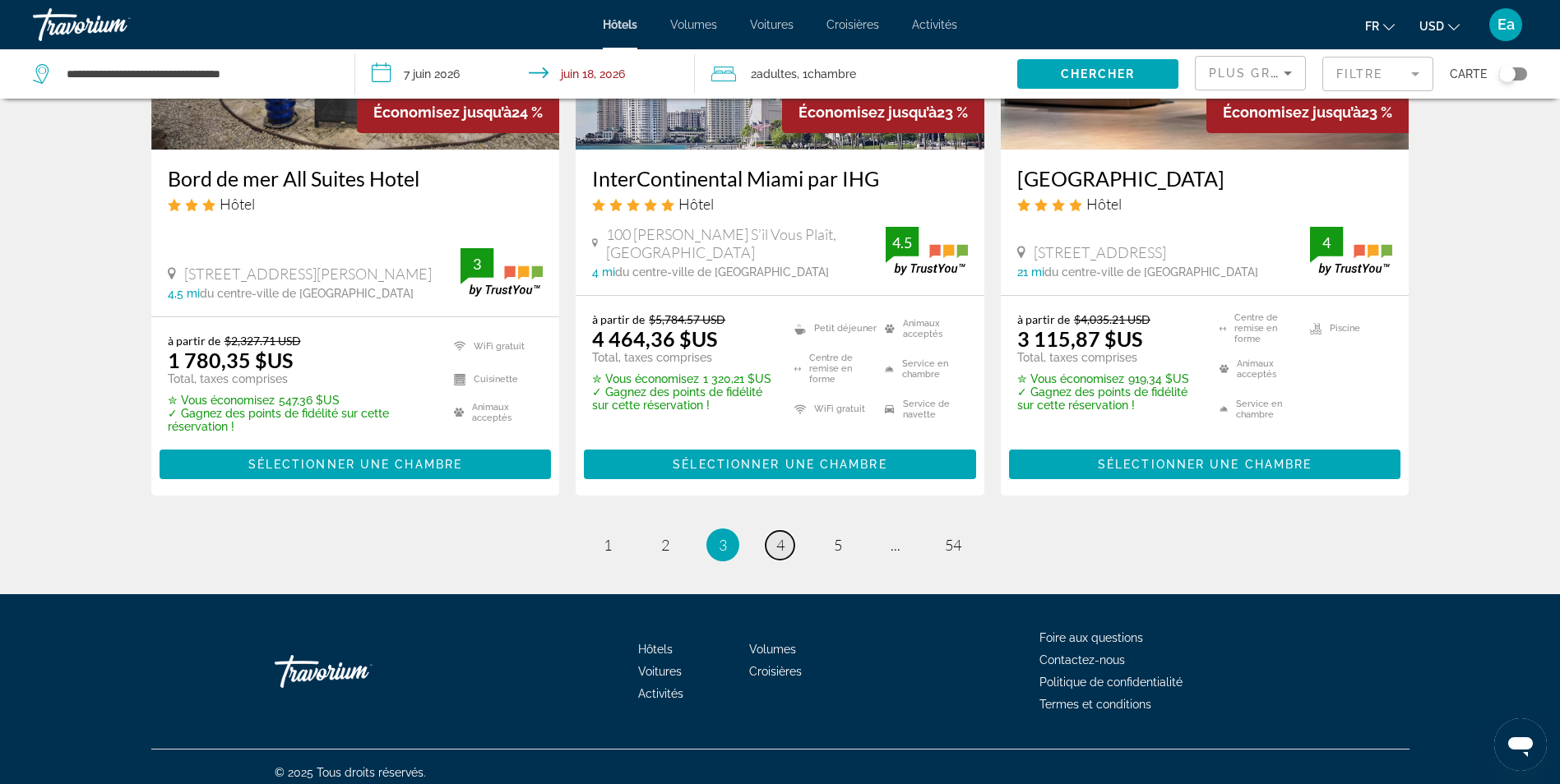
click at [782, 554] on span "4" at bounding box center [780, 545] width 8 height 18
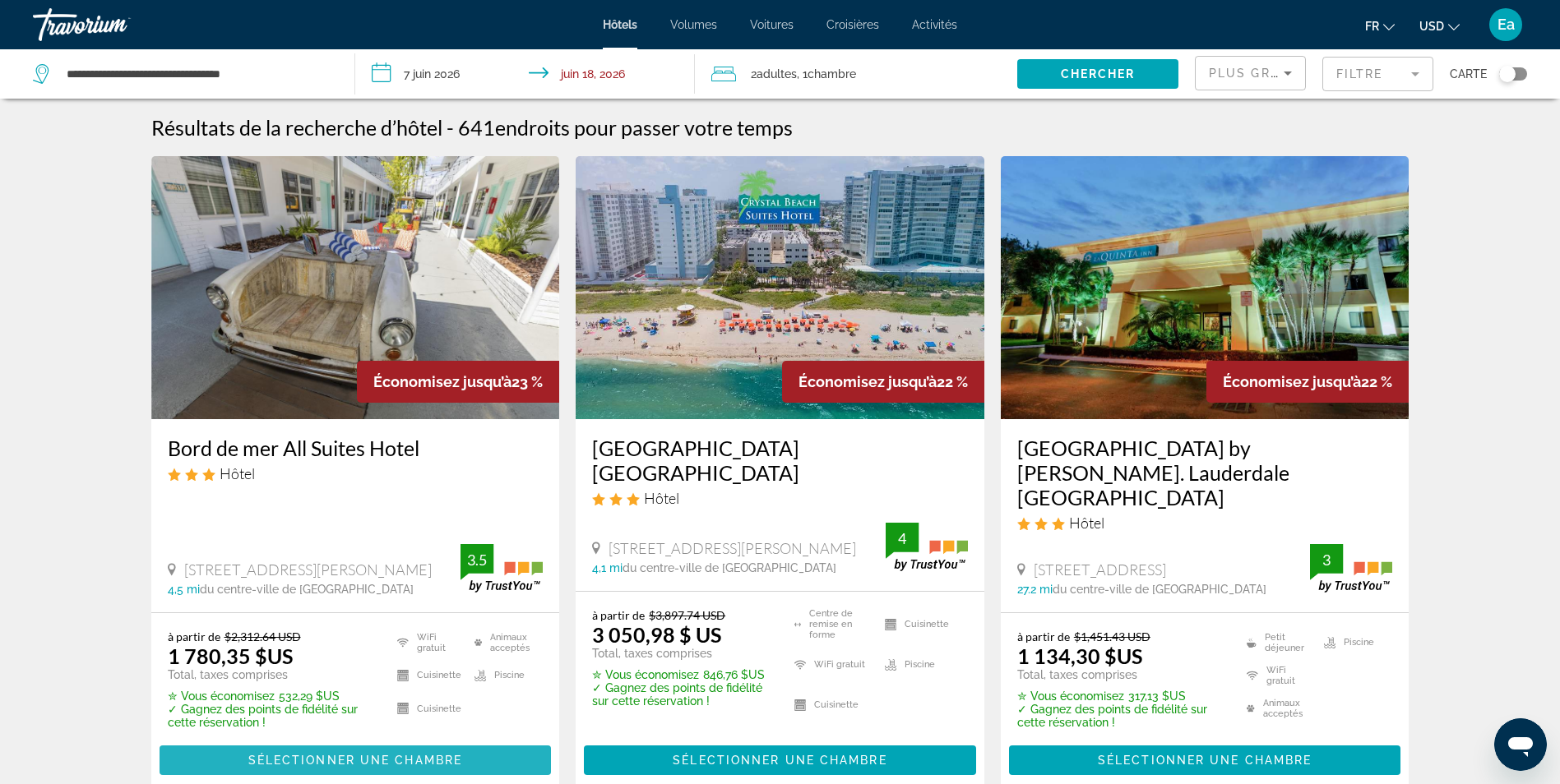
click at [363, 754] on span "Sélectionner une chambre" at bounding box center [355, 760] width 213 height 13
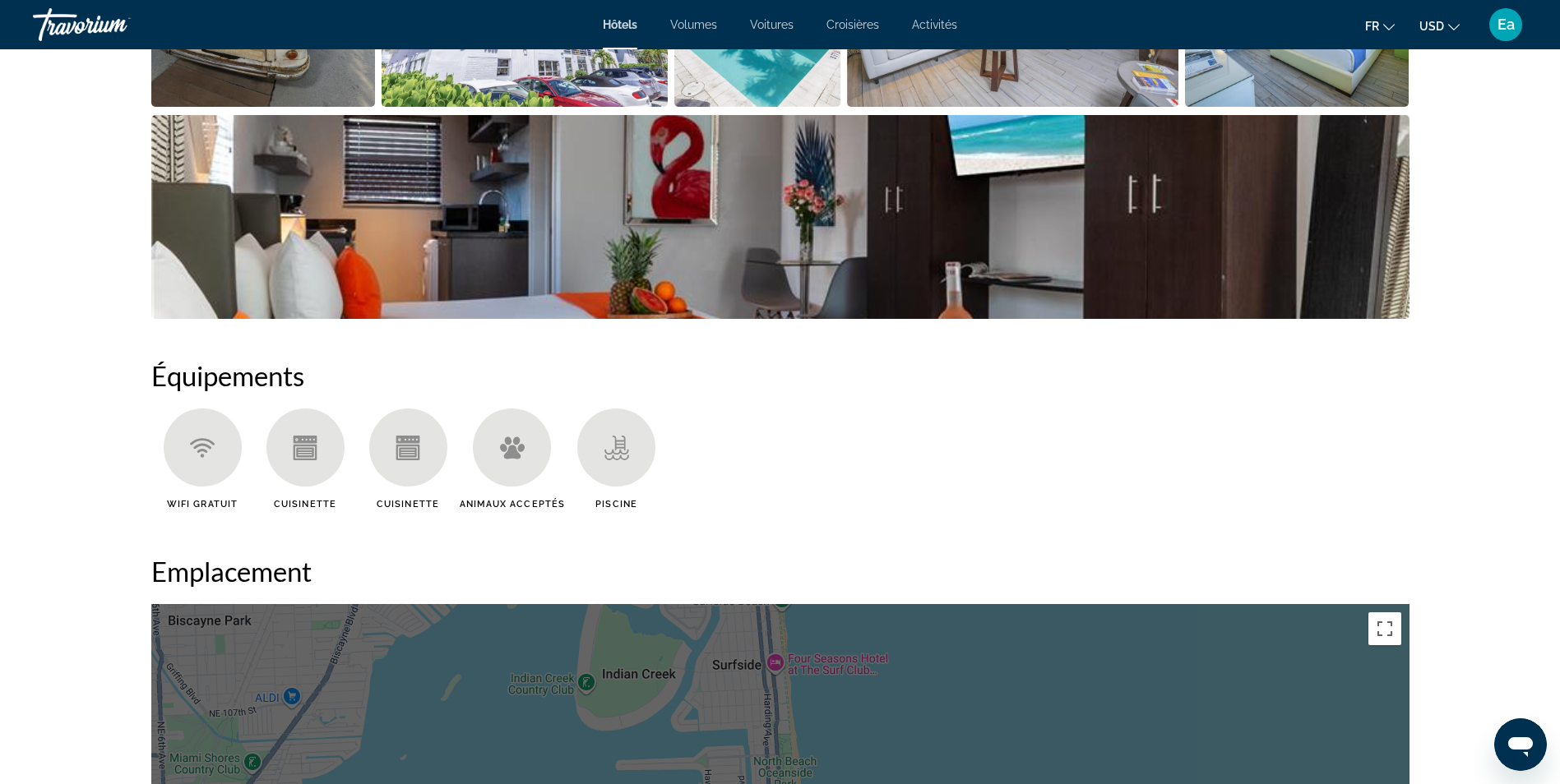
scroll to position [576, 0]
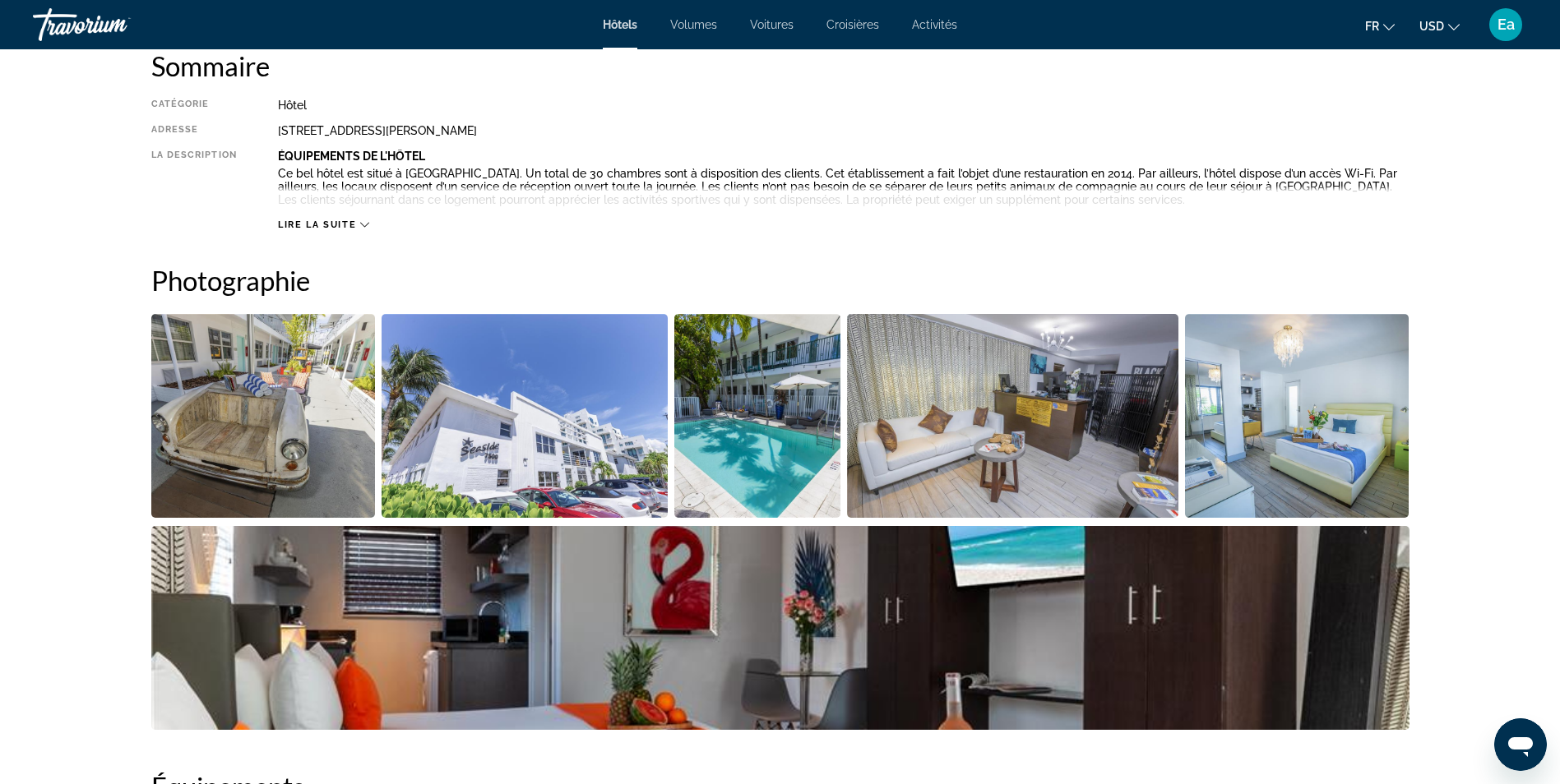
click at [319, 221] on span "Lire la suite" at bounding box center [317, 225] width 78 height 10
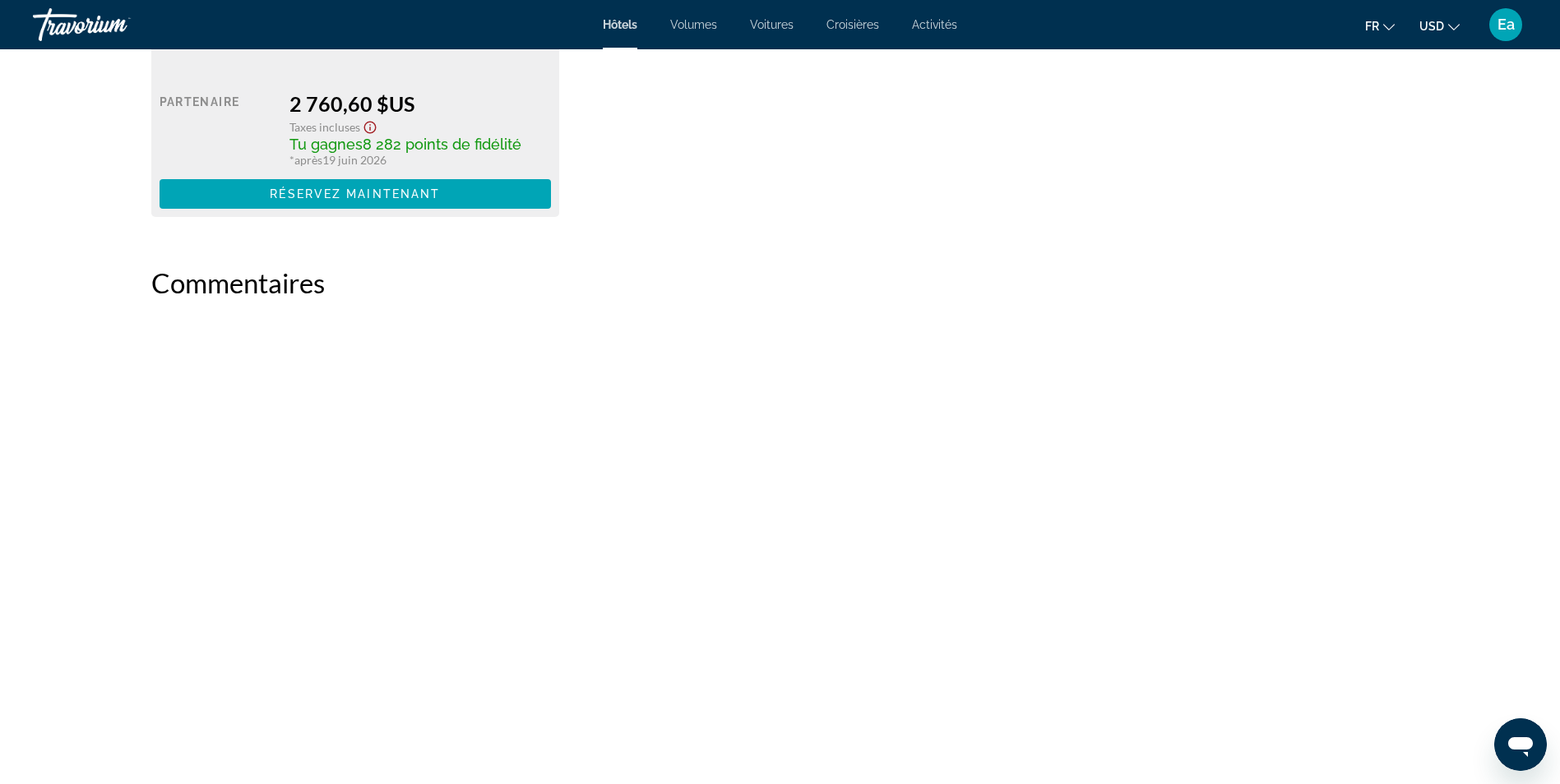
scroll to position [3782, 0]
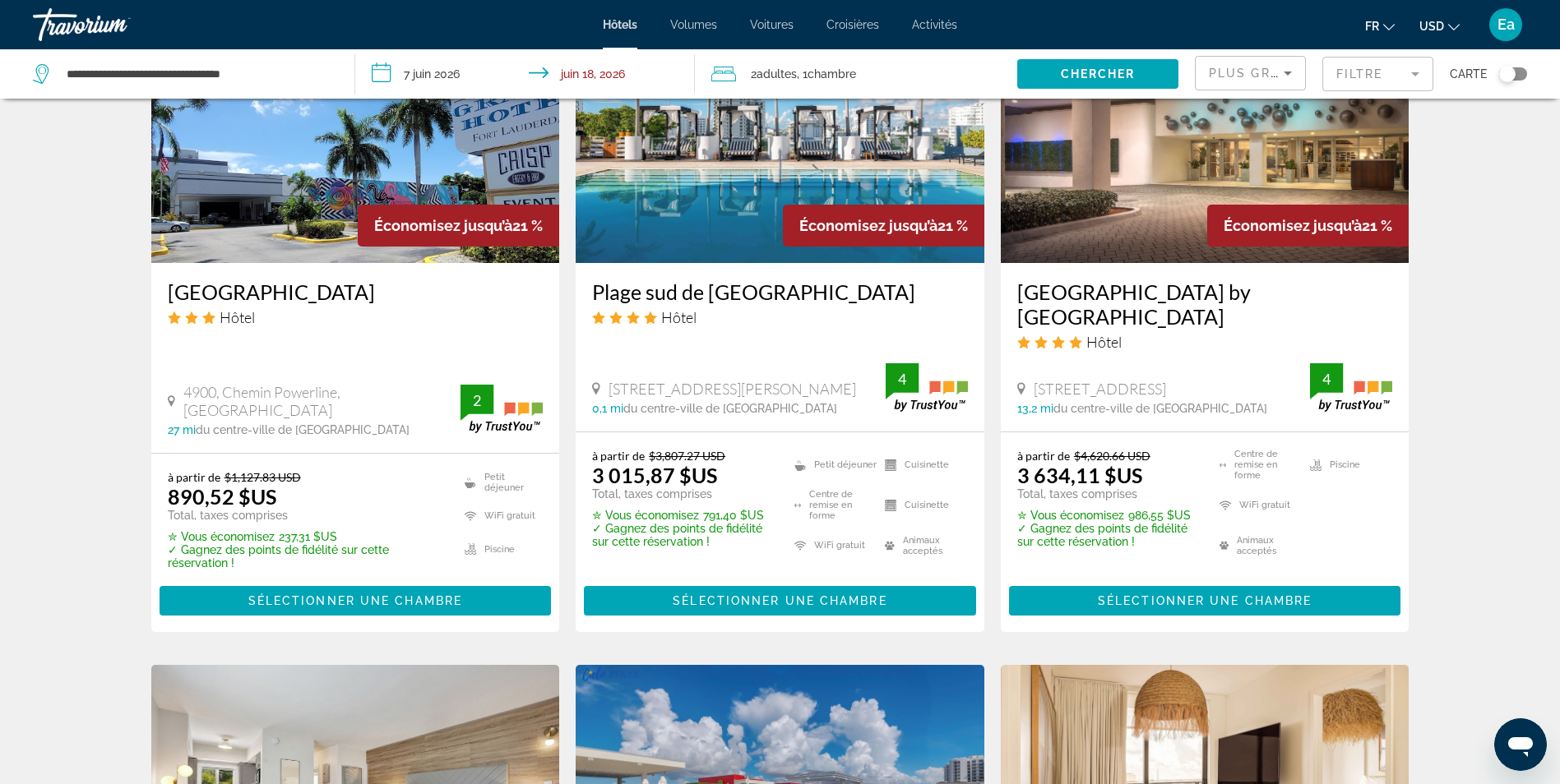
scroll to position [1480, 0]
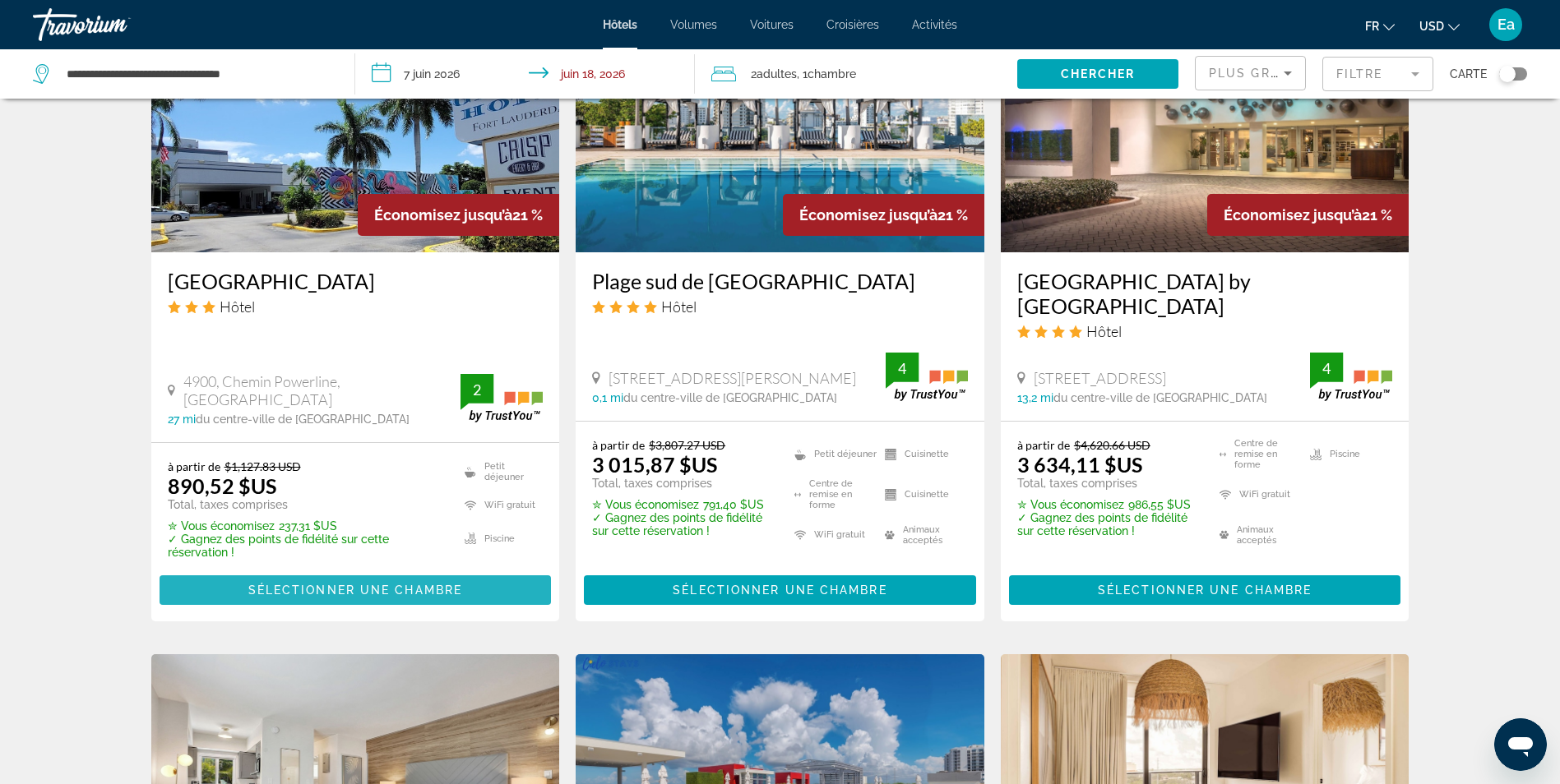
click at [387, 584] on span "Sélectionner une chambre" at bounding box center [355, 590] width 213 height 13
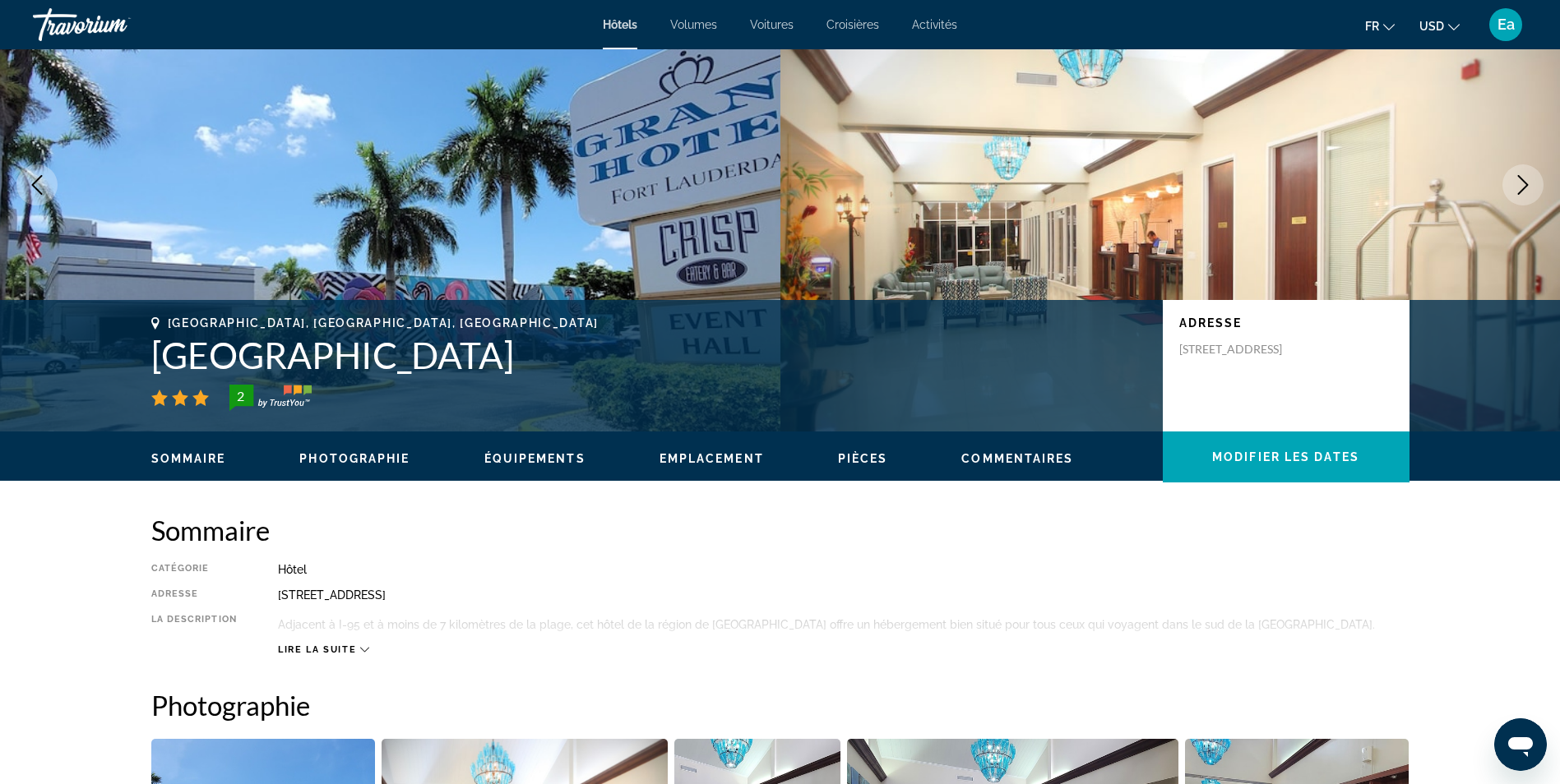
scroll to position [329, 0]
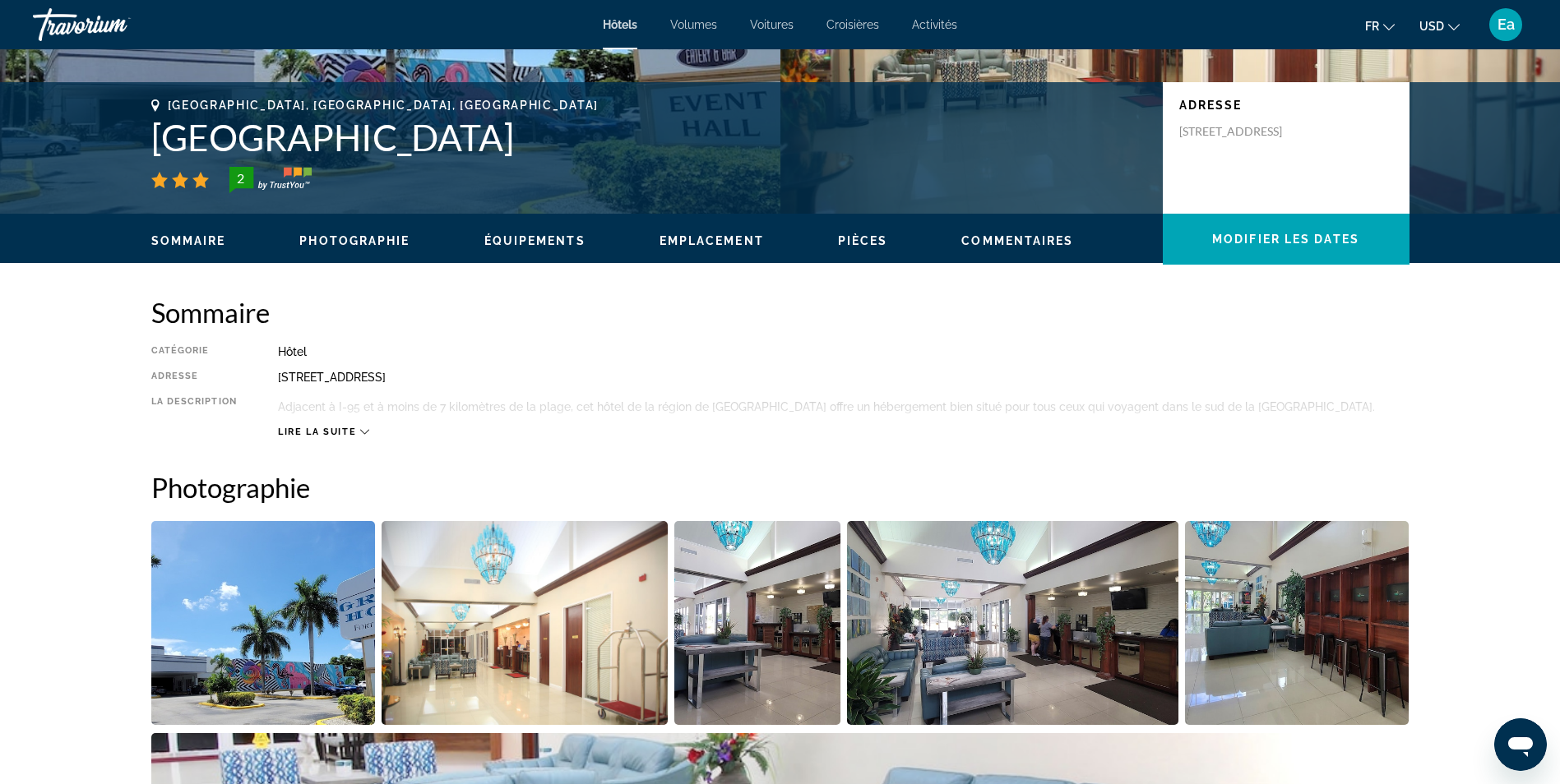
click at [554, 6] on div "Hôtels Volumes Voitures Croisières Activités Hôtels Vols Voitures Croisières Ac…" at bounding box center [780, 24] width 1560 height 42
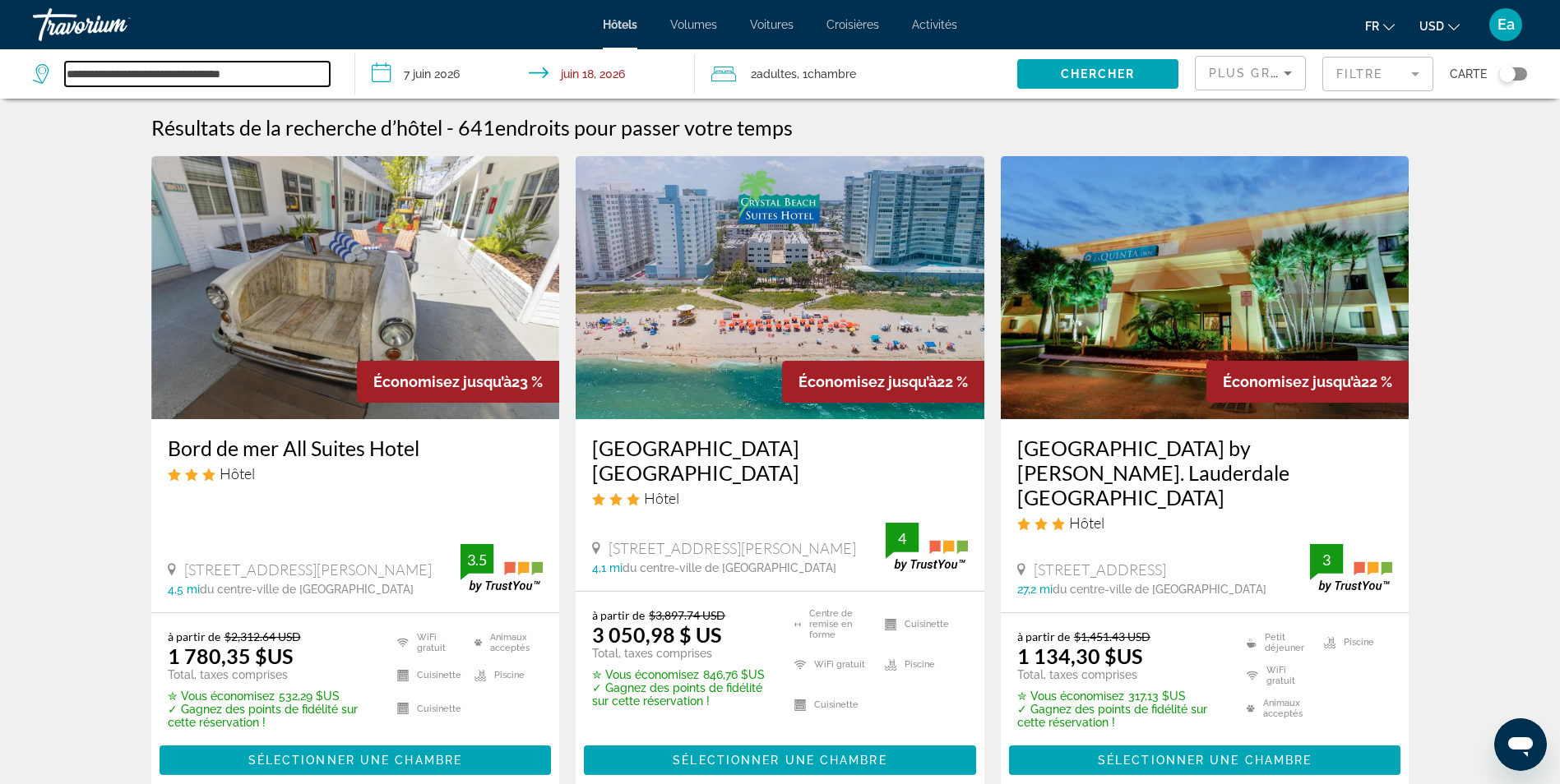
click at [284, 71] on input "**********" at bounding box center [197, 74] width 265 height 24
type input "*"
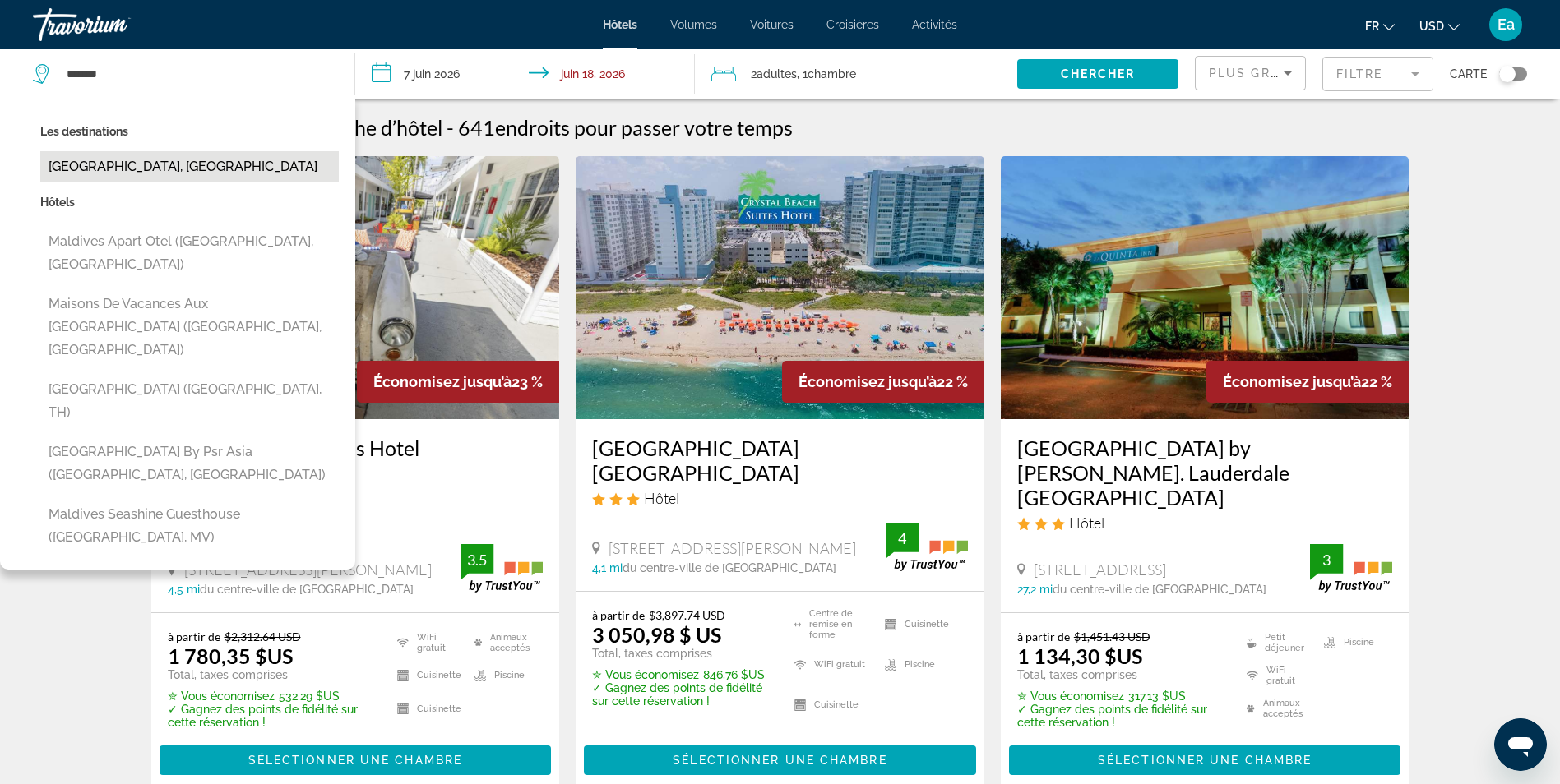
click at [72, 166] on button "[GEOGRAPHIC_DATA], [GEOGRAPHIC_DATA]" at bounding box center [189, 167] width 298 height 31
type input "**********"
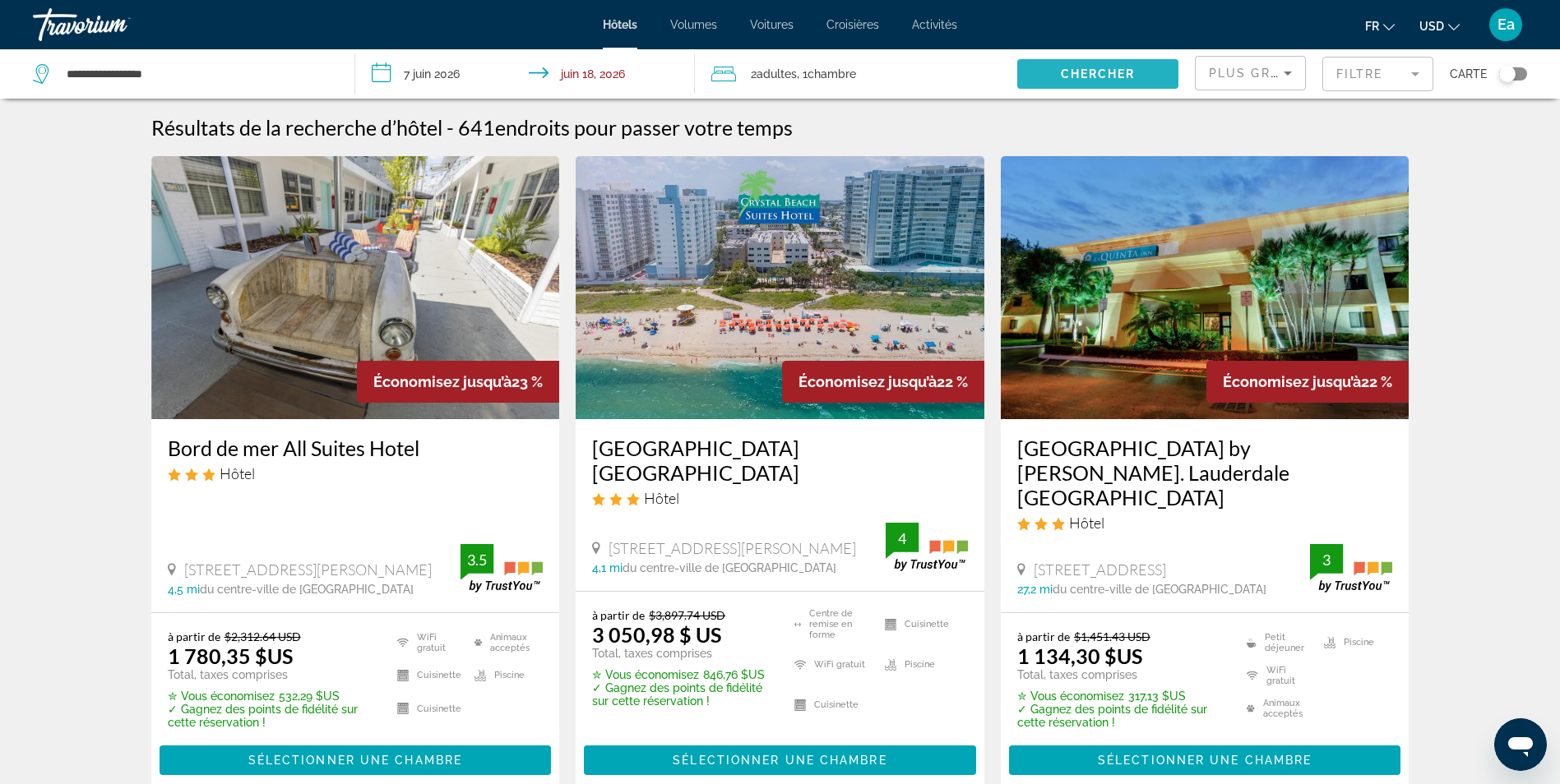
click at [1091, 75] on span "Chercher" at bounding box center [1098, 74] width 75 height 13
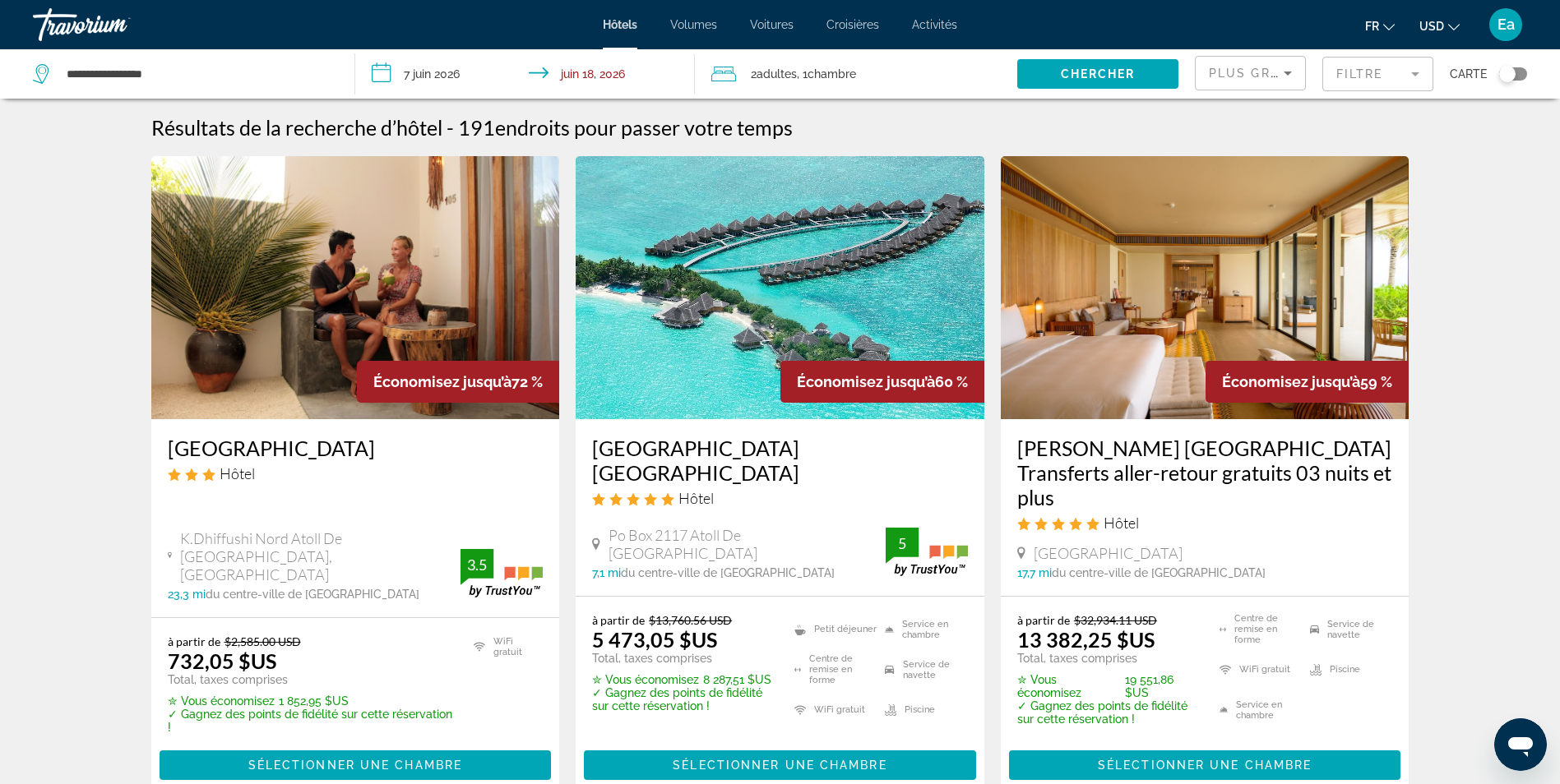
click at [357, 356] on img "Contenu principal" at bounding box center [355, 287] width 409 height 263
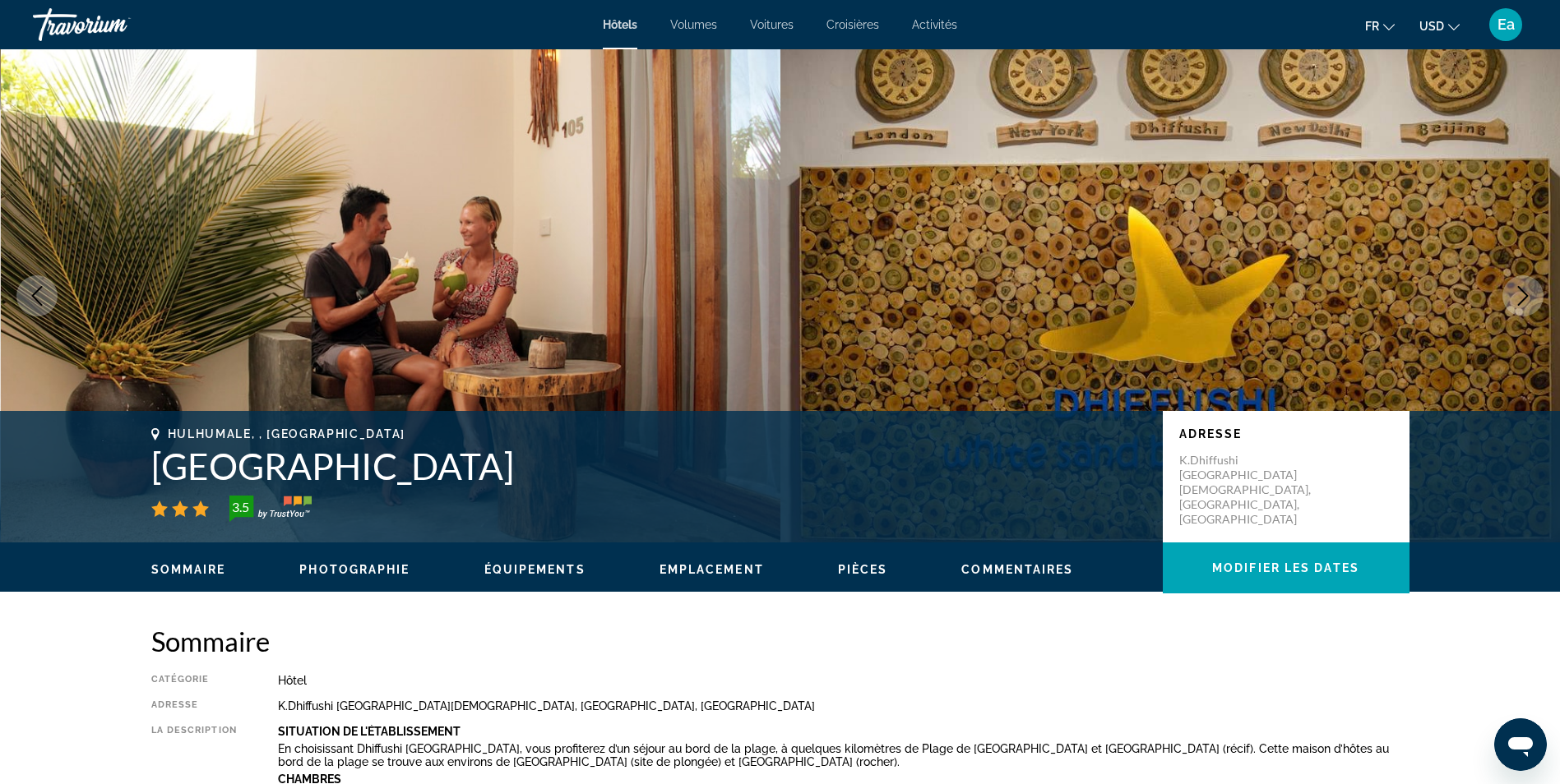
click at [707, 567] on span "Emplacement" at bounding box center [711, 569] width 104 height 13
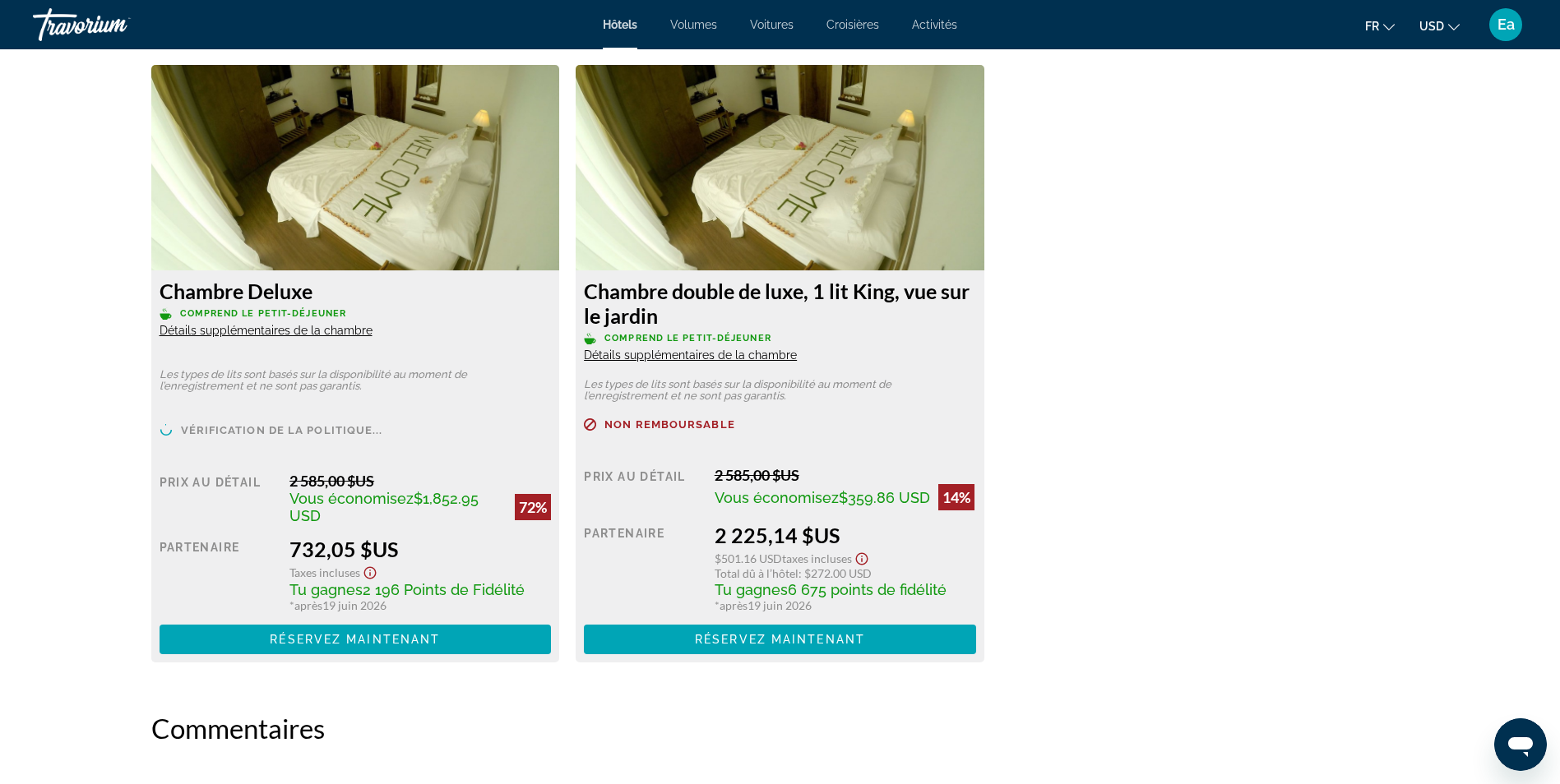
scroll to position [2163, 0]
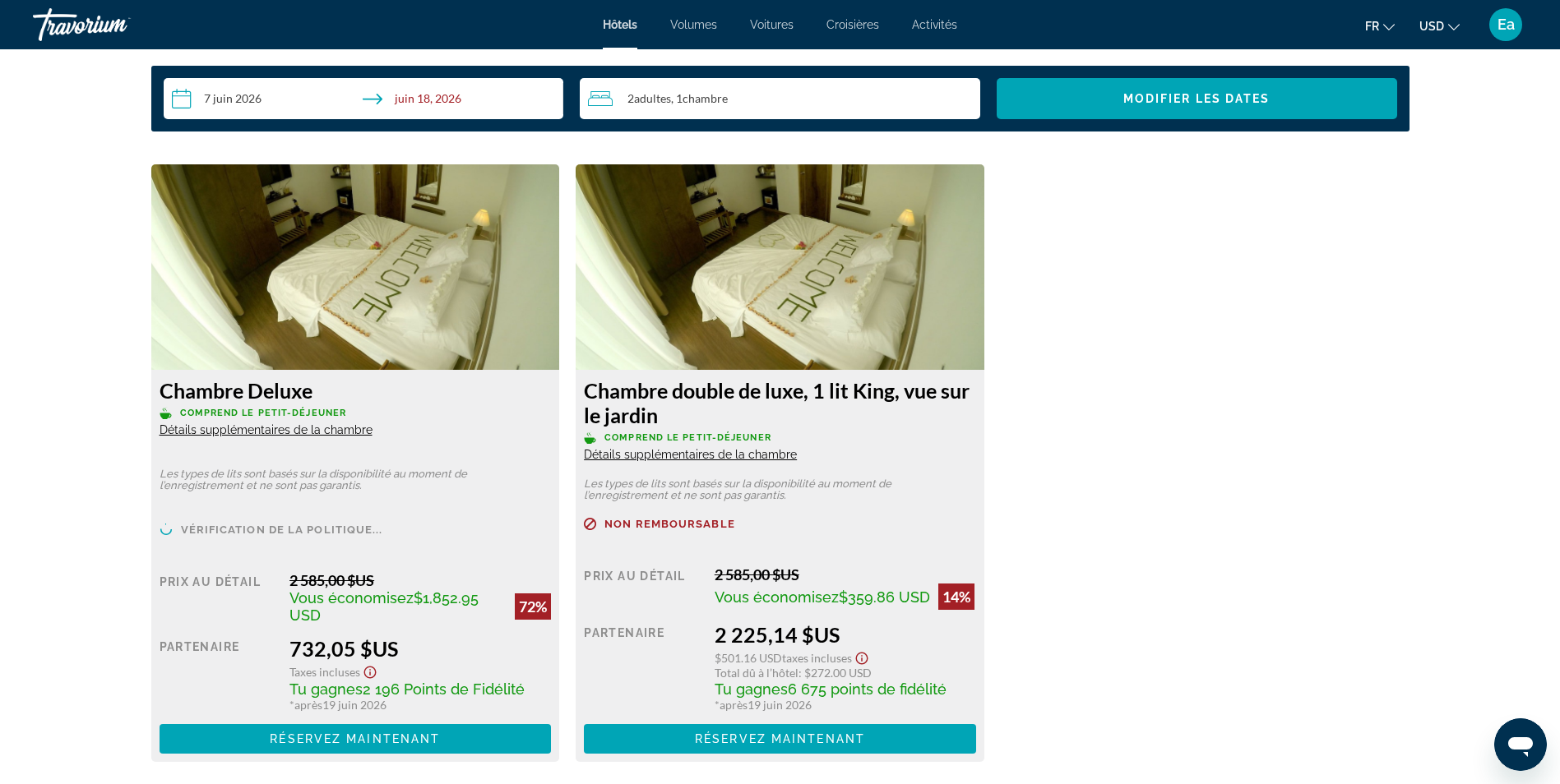
click at [305, 330] on img "Contenu principal" at bounding box center [355, 267] width 409 height 206
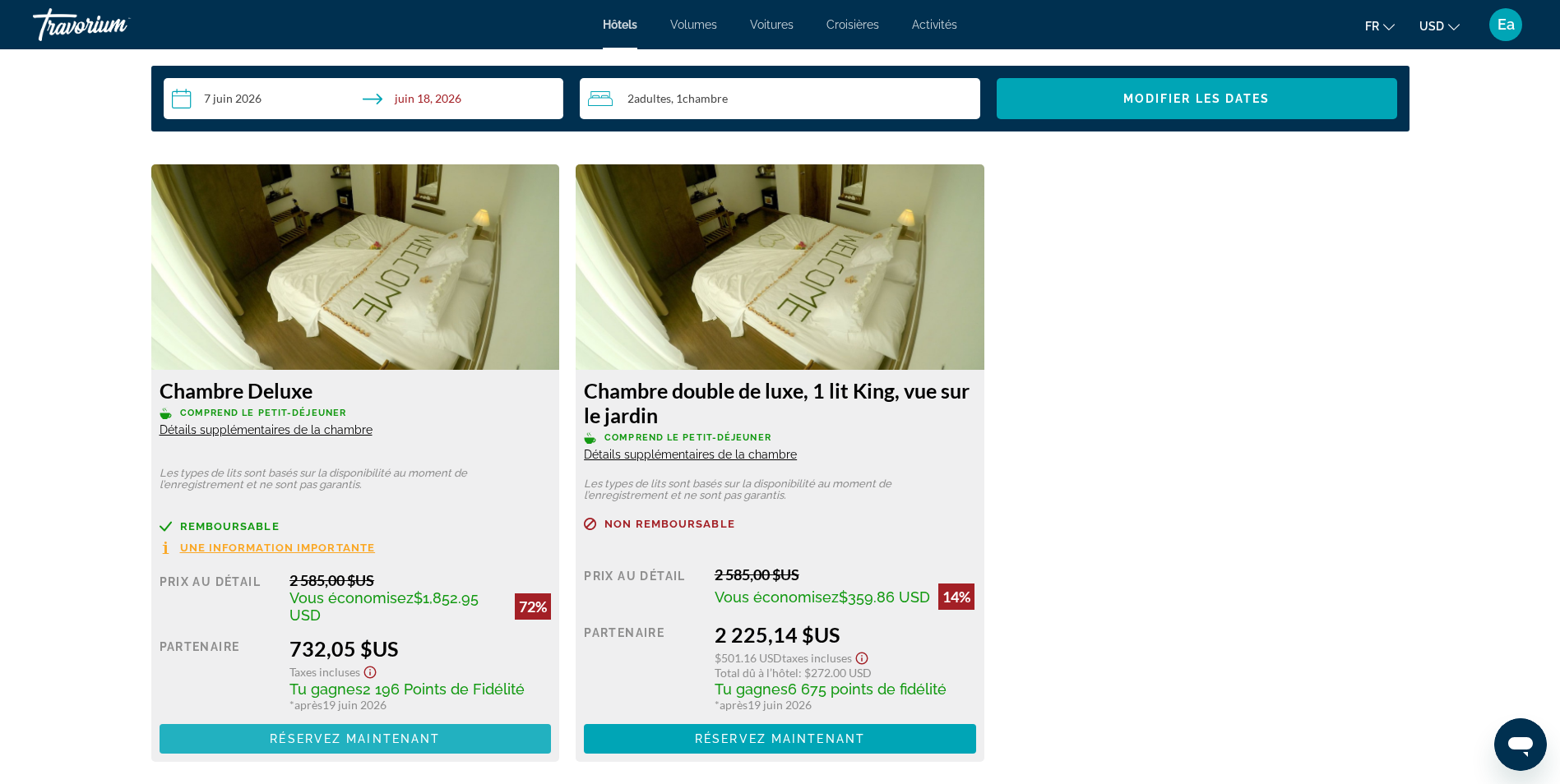
click at [329, 736] on span "Réservez maintenant" at bounding box center [355, 739] width 170 height 13
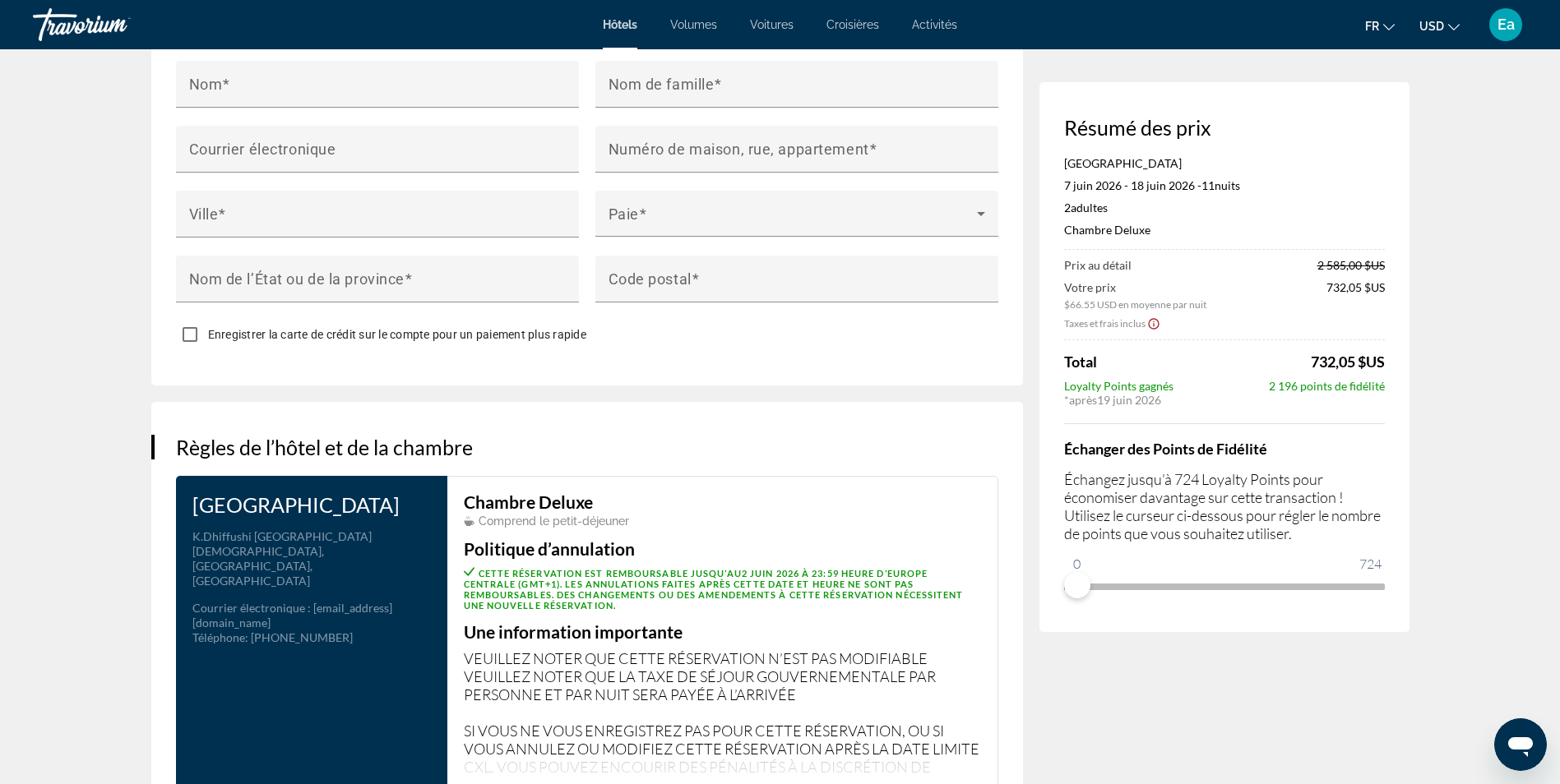
scroll to position [1809, 0]
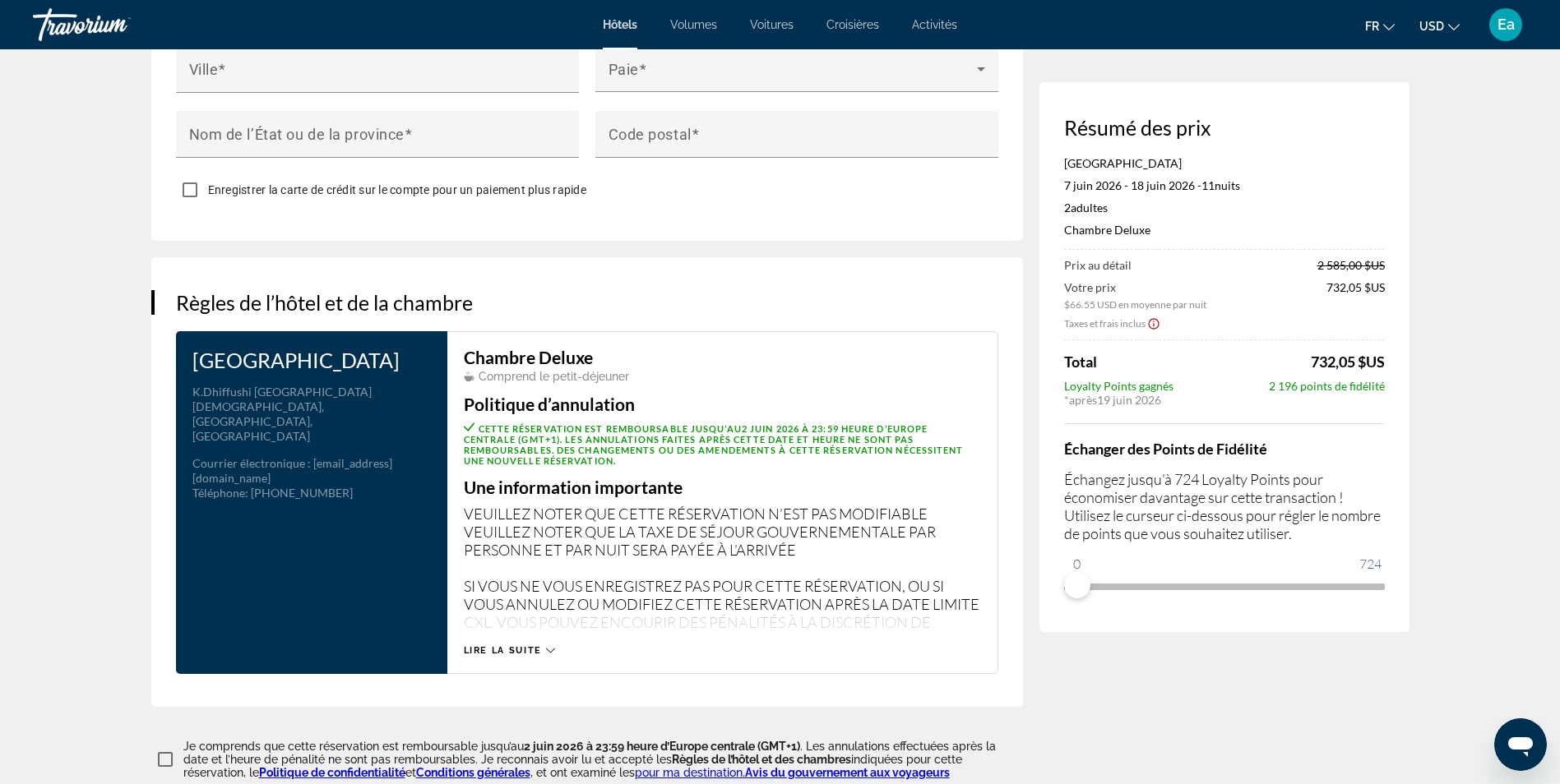
click at [499, 657] on span "Lire la suite" at bounding box center [503, 650] width 78 height 10
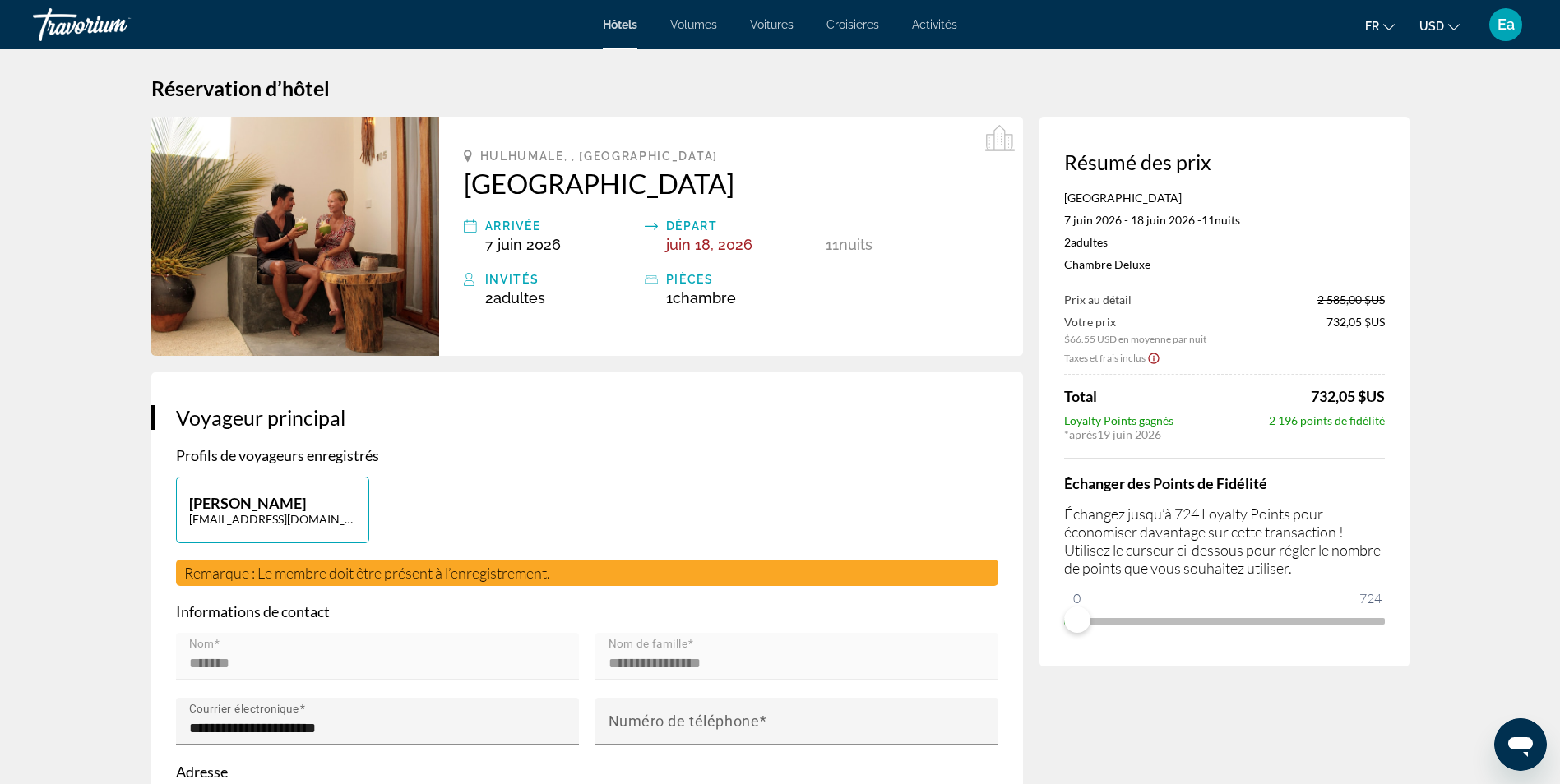
scroll to position [0, 0]
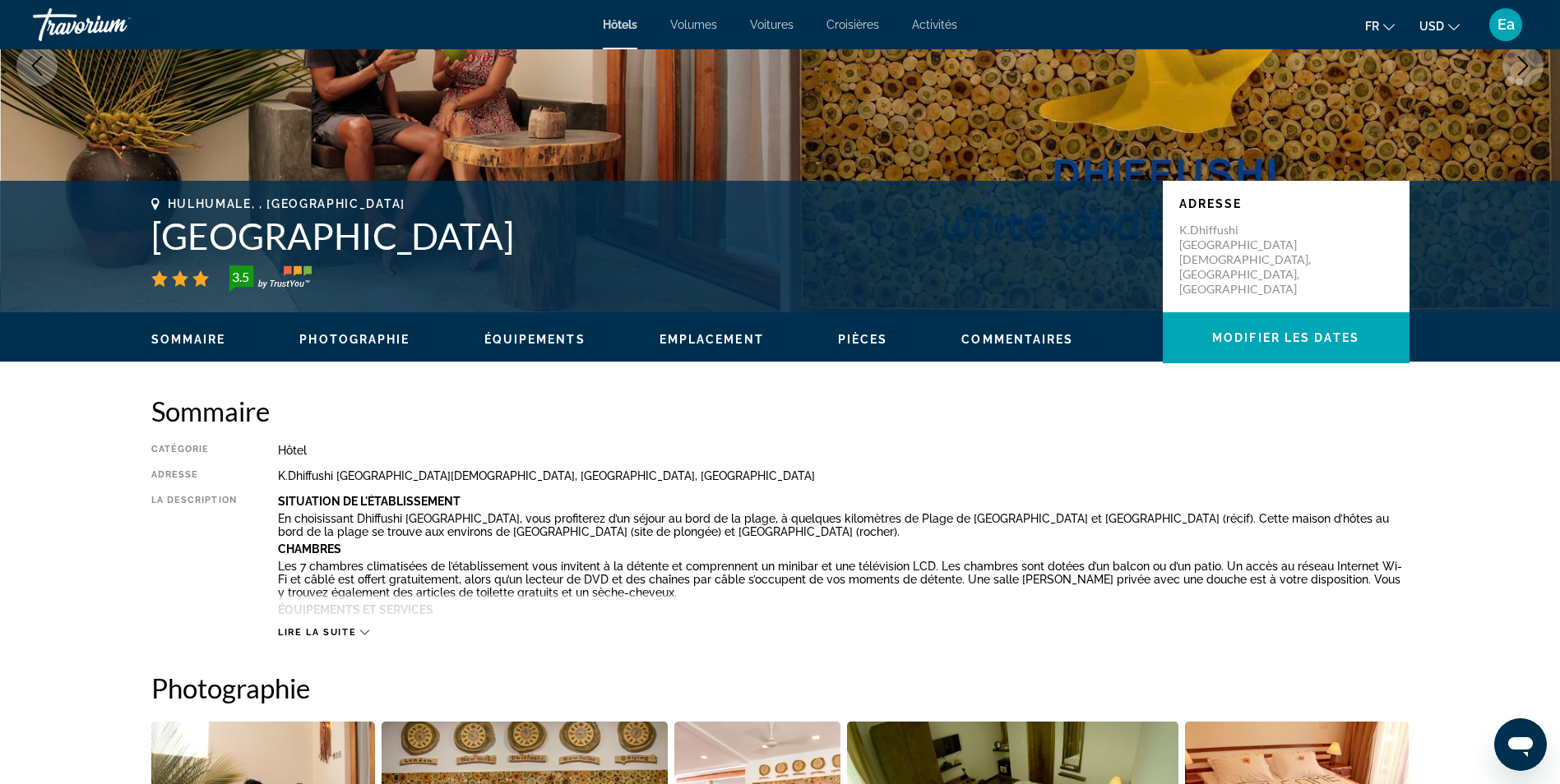
scroll to position [246, 0]
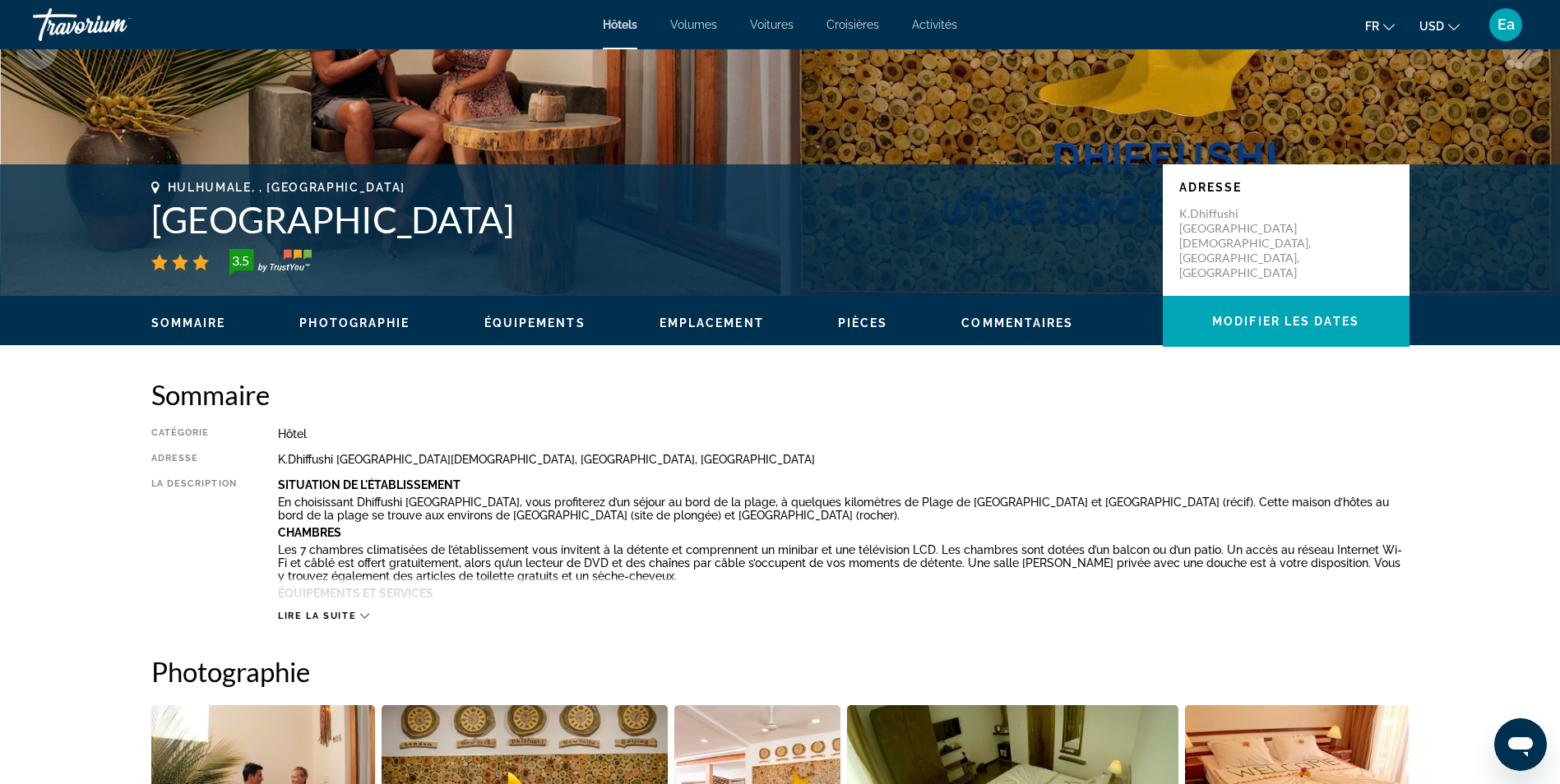
click at [320, 611] on span "Lire la suite" at bounding box center [317, 616] width 78 height 10
